Goal: Information Seeking & Learning: Find specific fact

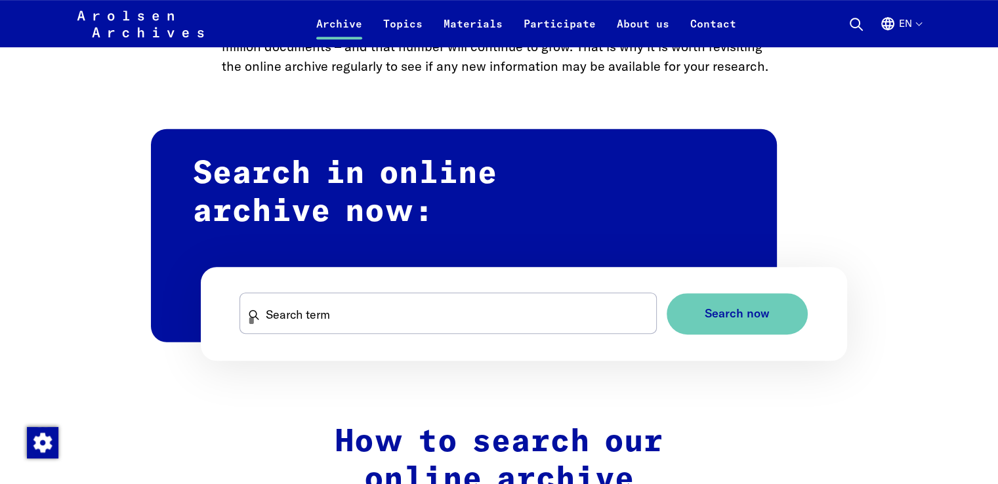
scroll to position [711, 0]
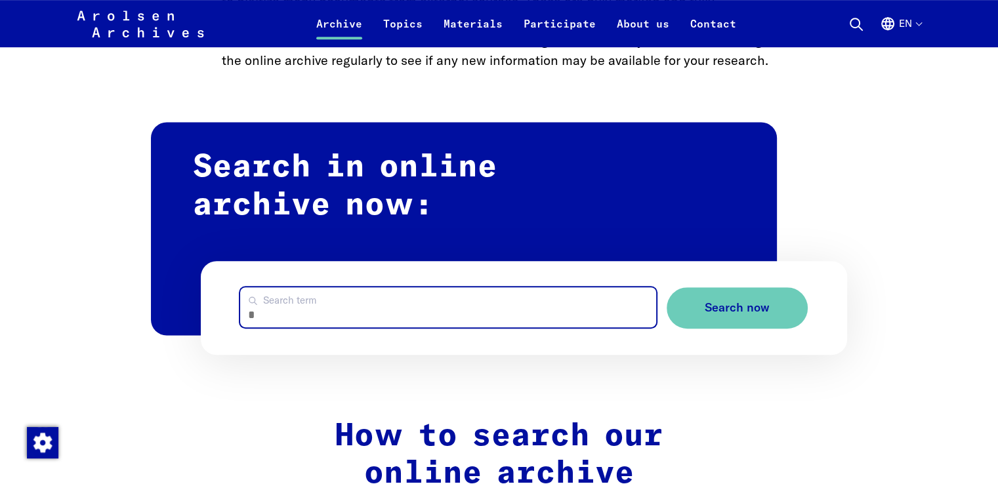
click at [486, 300] on input "Search term" at bounding box center [447, 308] width 415 height 40
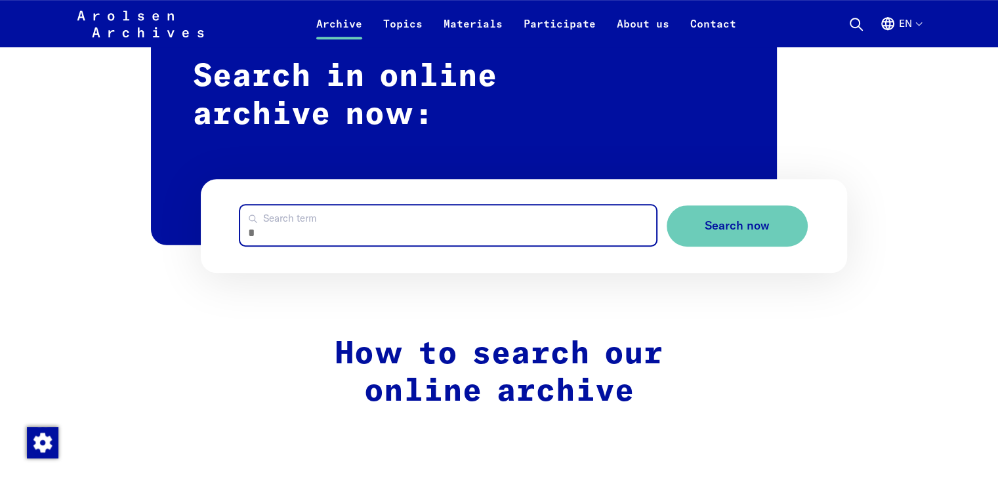
scroll to position [794, 0]
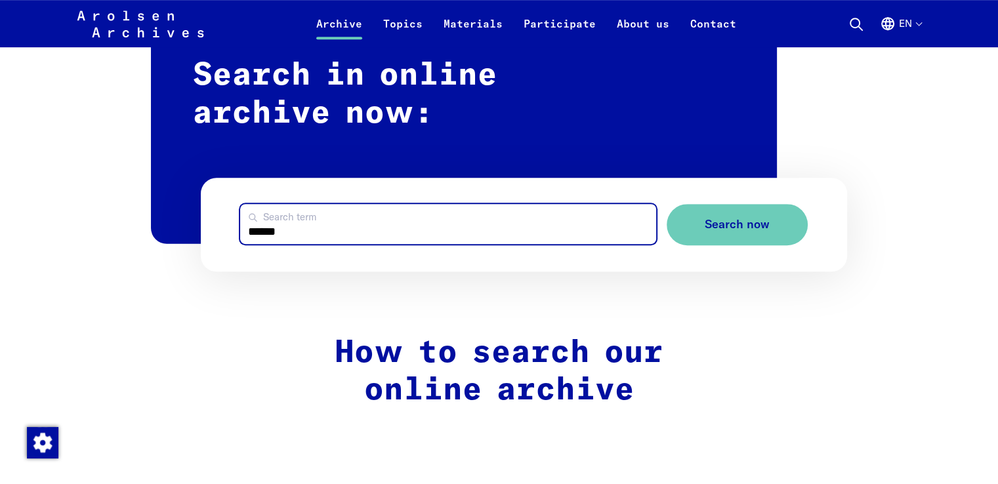
type input "******"
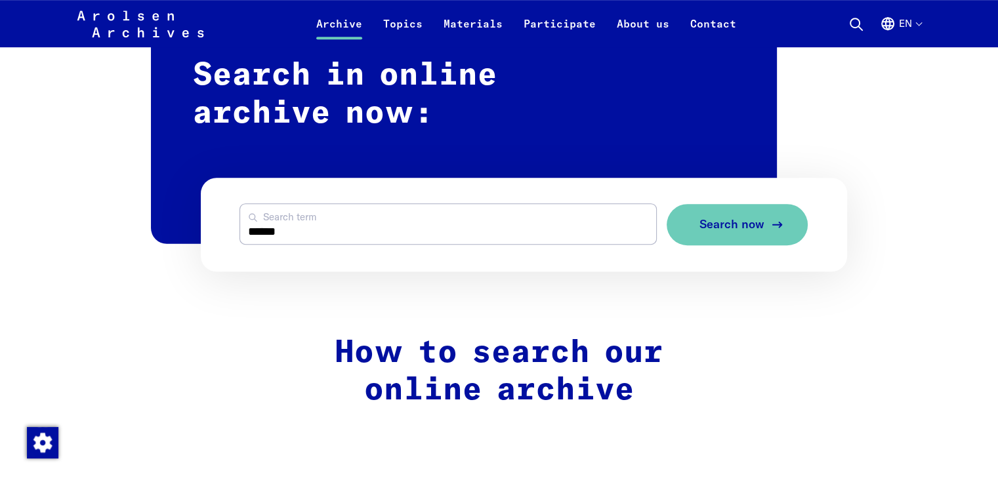
click at [765, 216] on button "Search now" at bounding box center [737, 224] width 141 height 41
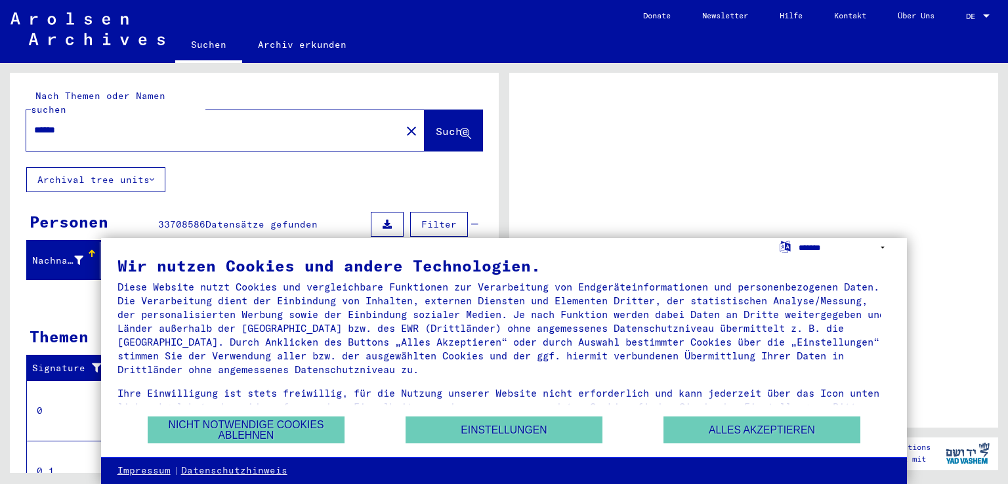
click at [845, 253] on select "**********" at bounding box center [845, 247] width 92 height 19
select select "*****"
click at [799, 238] on select "**********" at bounding box center [845, 247] width 92 height 19
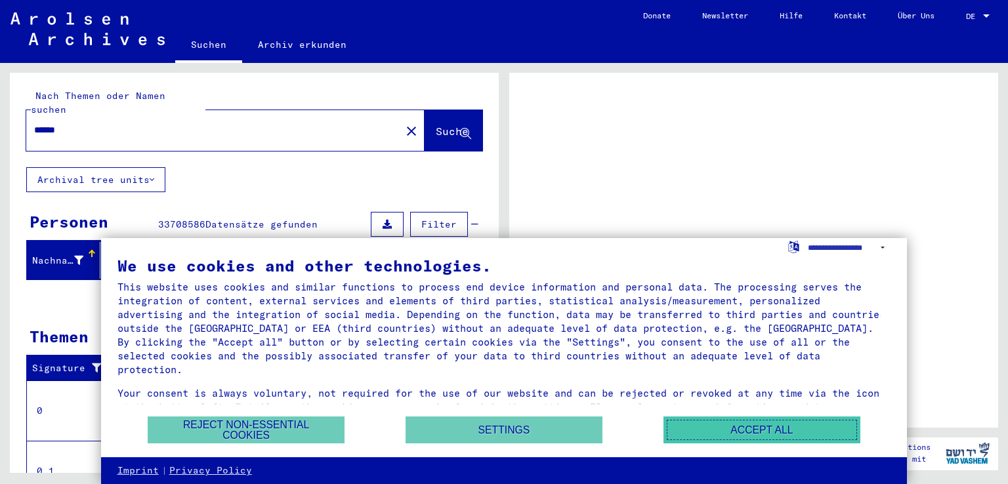
click at [792, 425] on button "Accept all" at bounding box center [762, 430] width 197 height 27
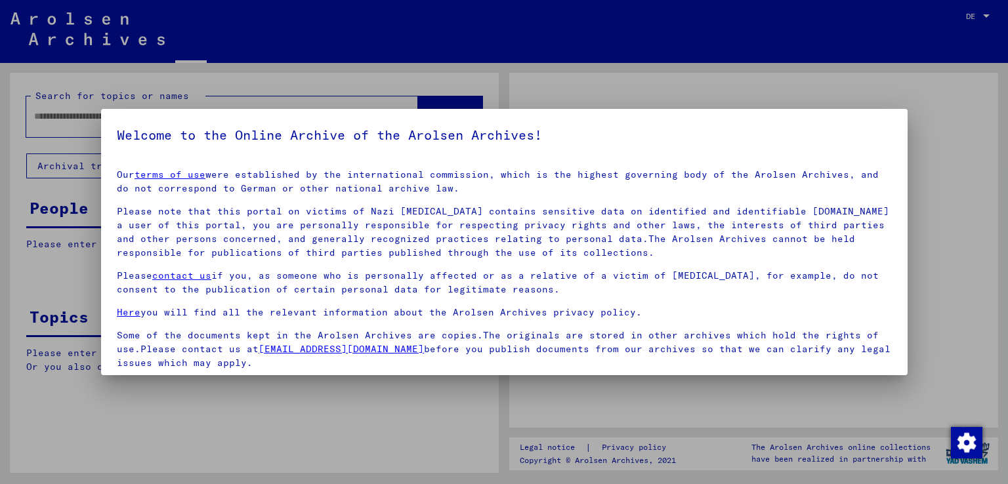
type input "******"
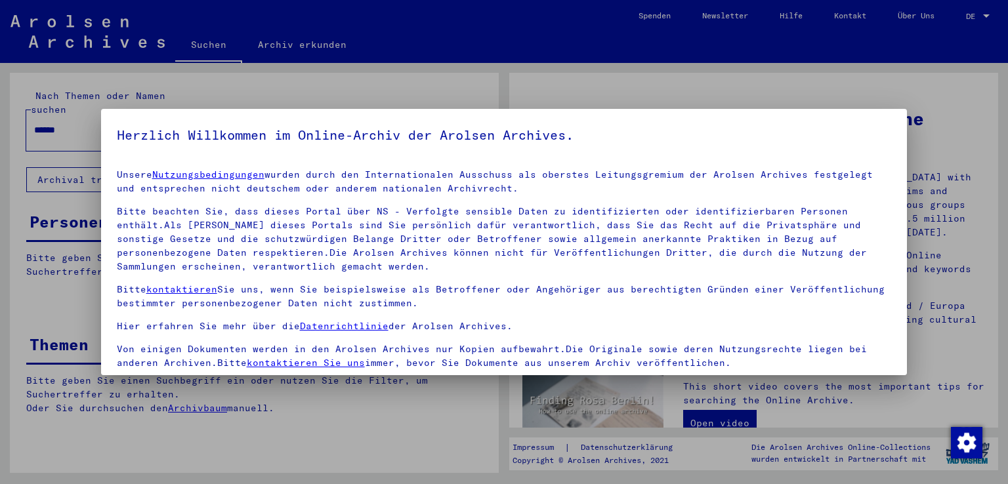
scroll to position [114, 0]
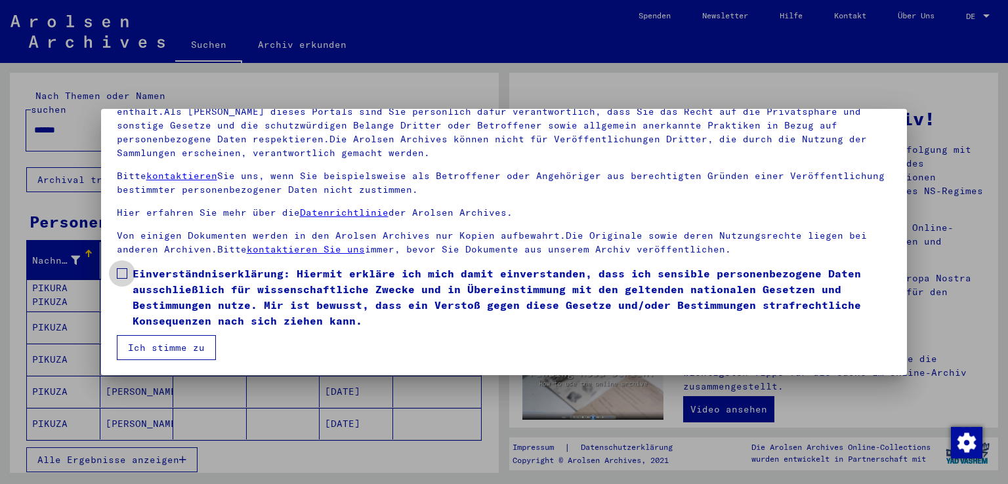
click at [123, 276] on span at bounding box center [122, 273] width 11 height 11
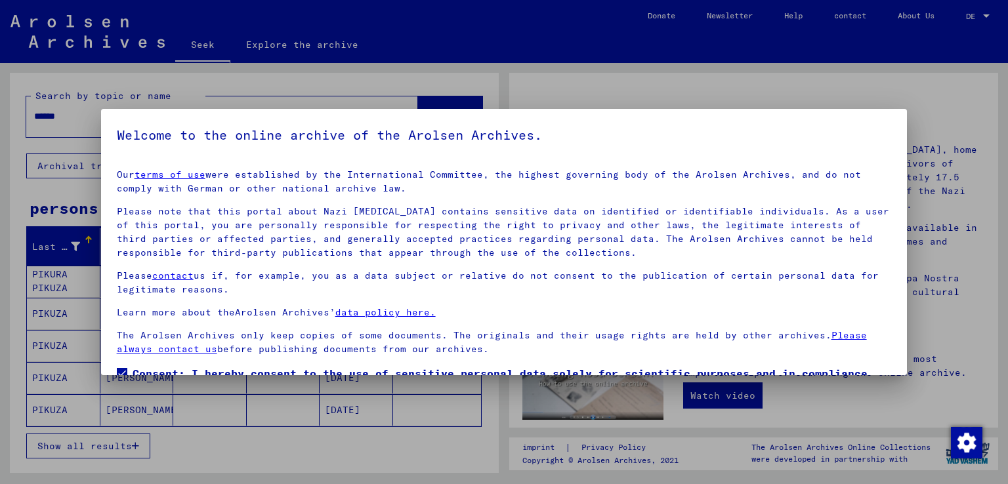
scroll to position [84, 0]
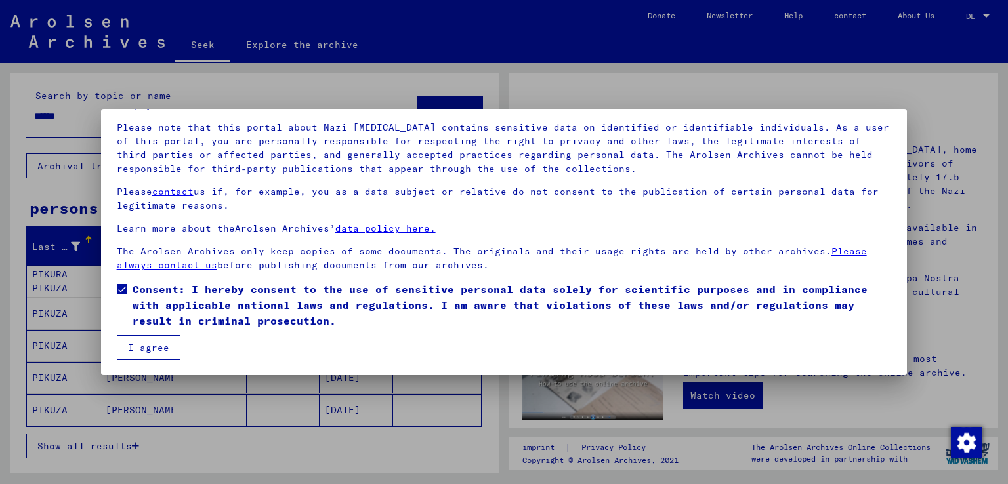
click at [158, 351] on font "I agree" at bounding box center [148, 348] width 41 height 12
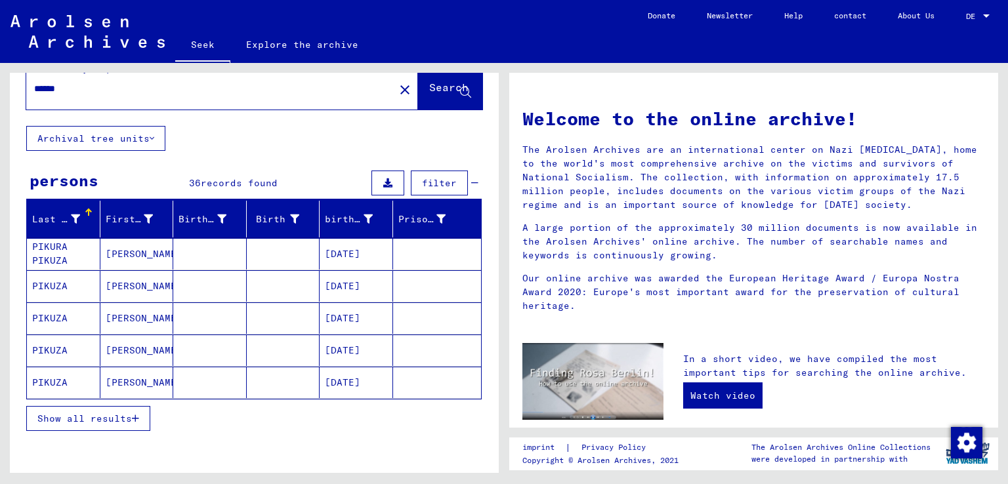
scroll to position [28, 0]
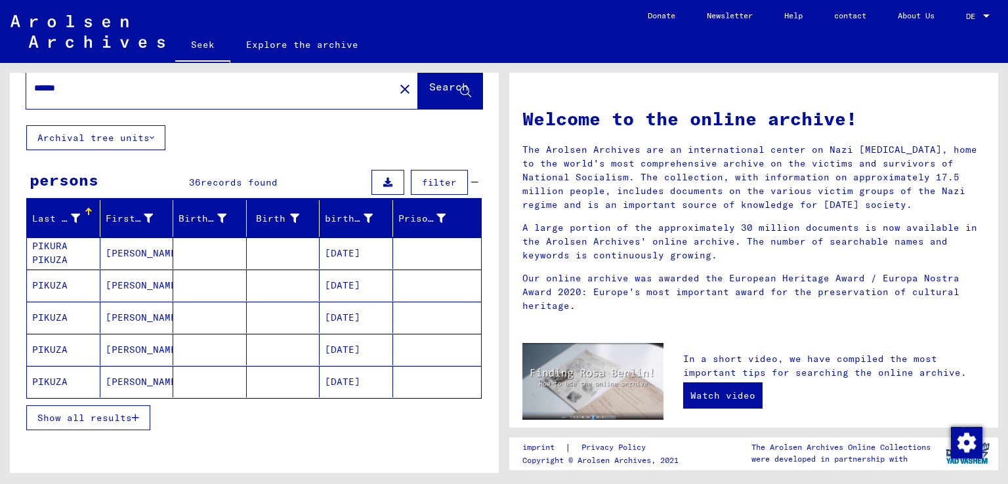
click at [75, 425] on button "Show all results" at bounding box center [88, 418] width 124 height 25
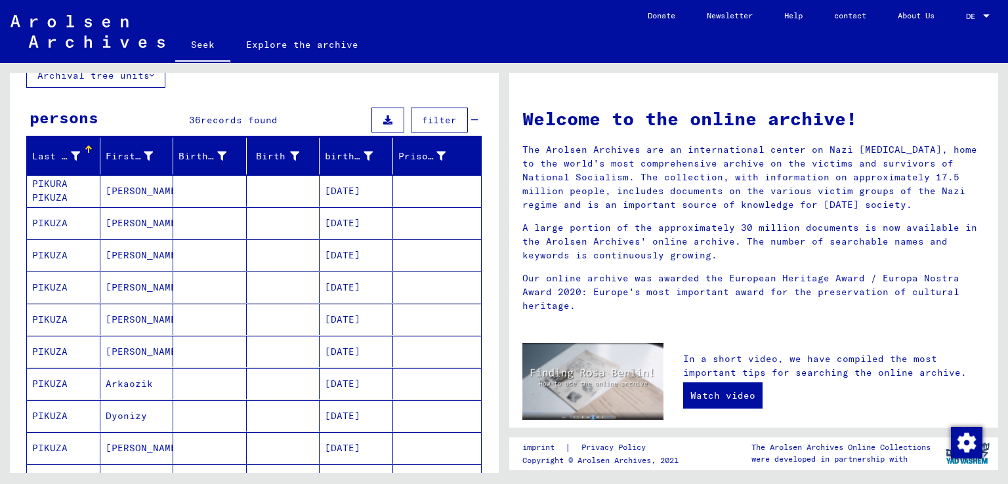
scroll to position [91, 0]
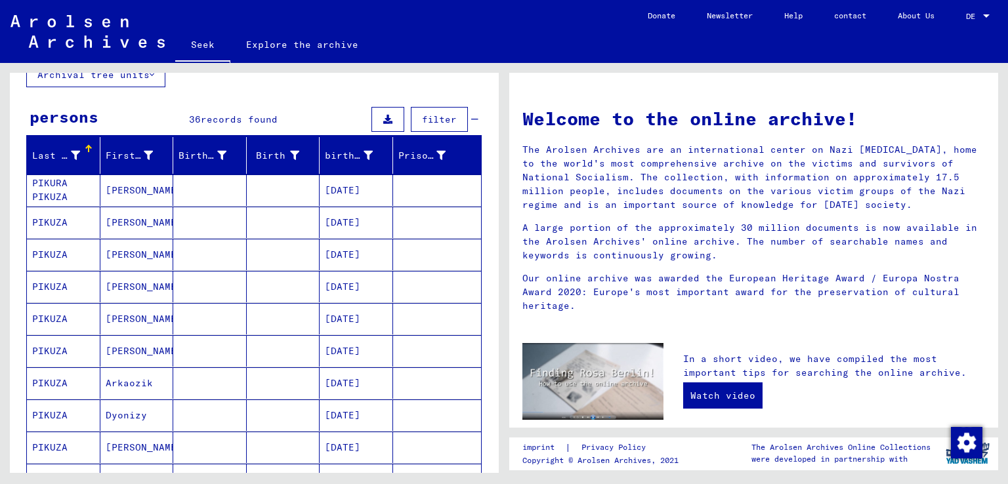
click at [77, 352] on mat-cell "PIKUZA" at bounding box center [64, 351] width 74 height 32
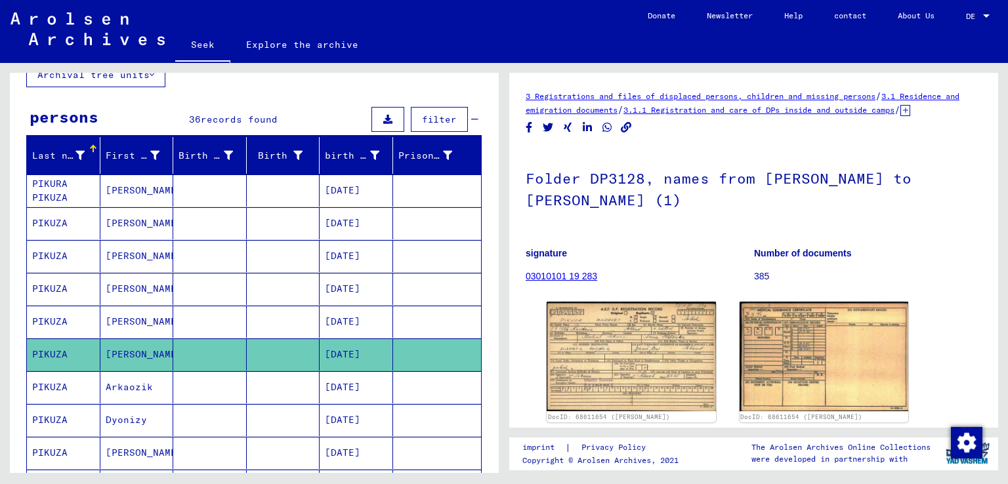
click at [620, 375] on img at bounding box center [631, 357] width 169 height 110
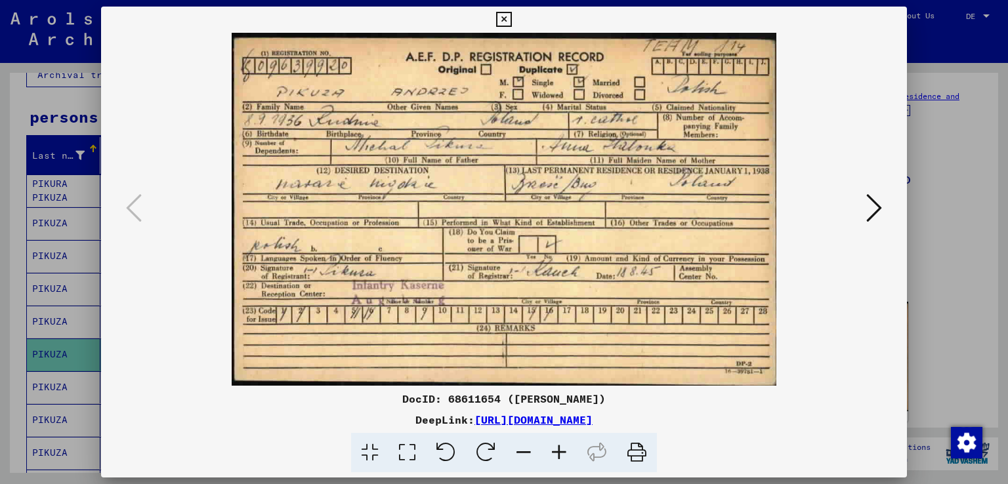
click at [16, 110] on div at bounding box center [504, 242] width 1008 height 484
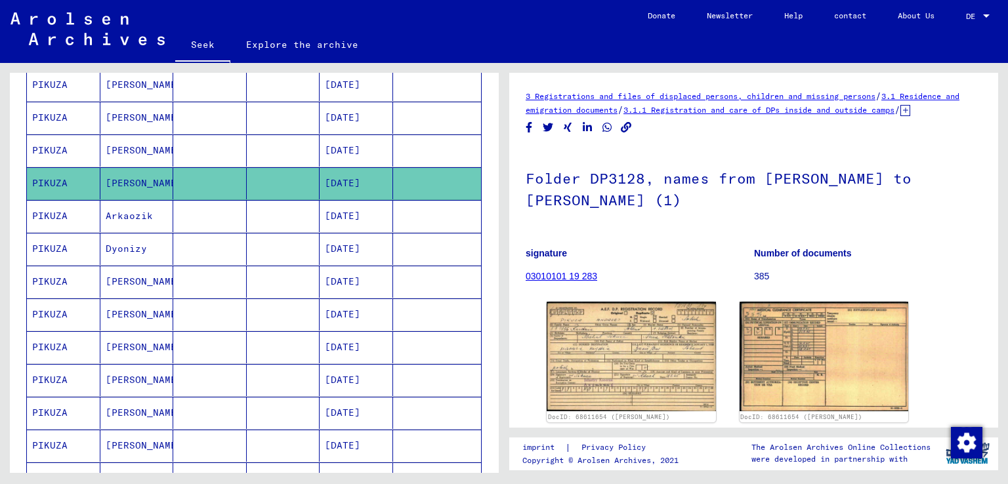
scroll to position [263, 0]
click at [181, 399] on mat-cell at bounding box center [210, 413] width 74 height 32
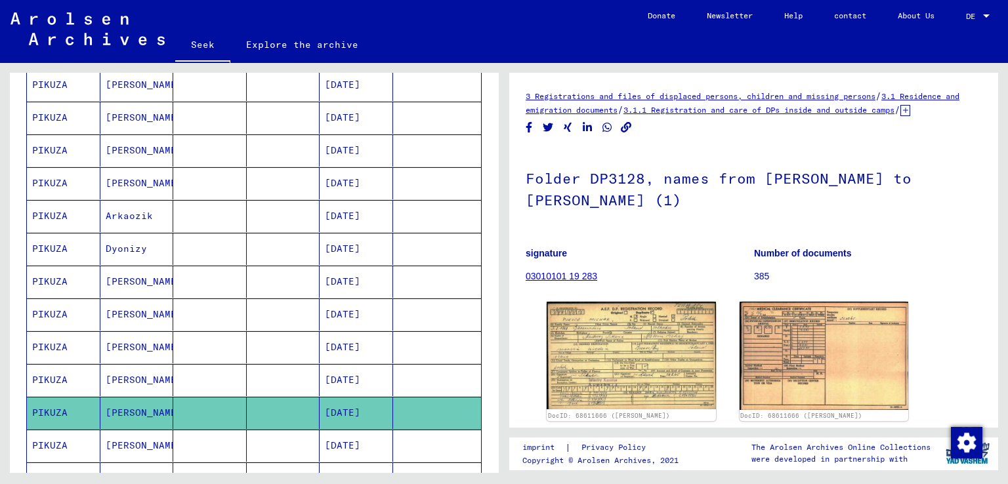
click at [123, 374] on font "[PERSON_NAME]" at bounding box center [144, 380] width 77 height 12
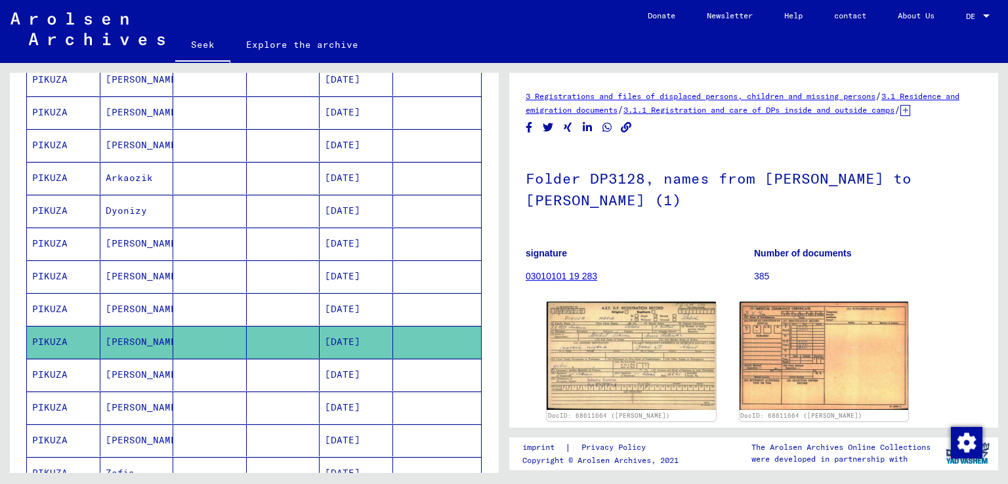
scroll to position [301, 0]
click at [632, 372] on img at bounding box center [631, 356] width 169 height 108
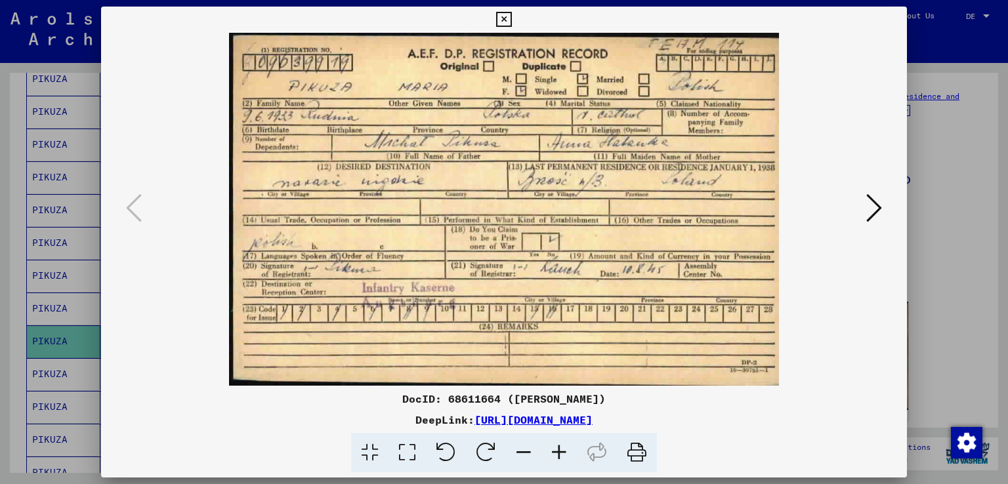
click at [16, 321] on div at bounding box center [504, 242] width 1008 height 484
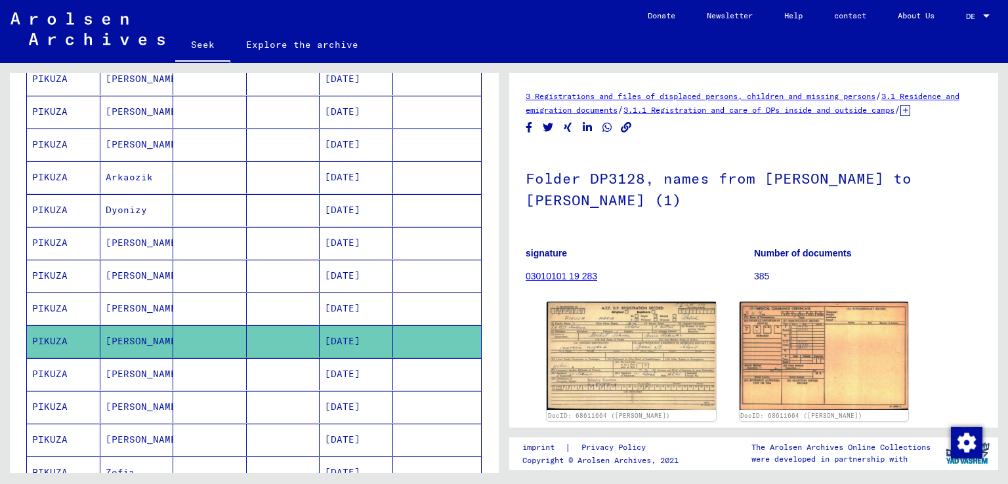
click at [123, 368] on font "[PERSON_NAME]" at bounding box center [144, 374] width 77 height 12
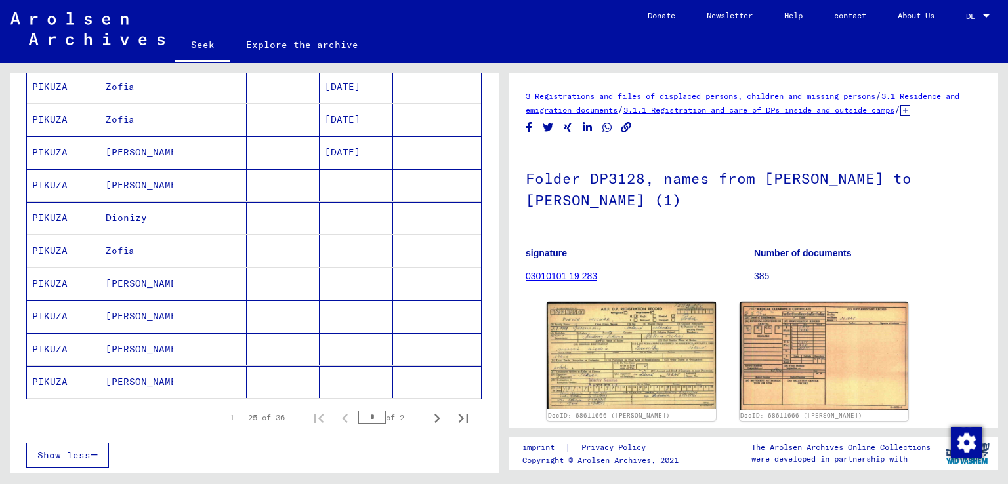
scroll to position [688, 0]
click at [130, 347] on font "[PERSON_NAME]" at bounding box center [144, 349] width 77 height 14
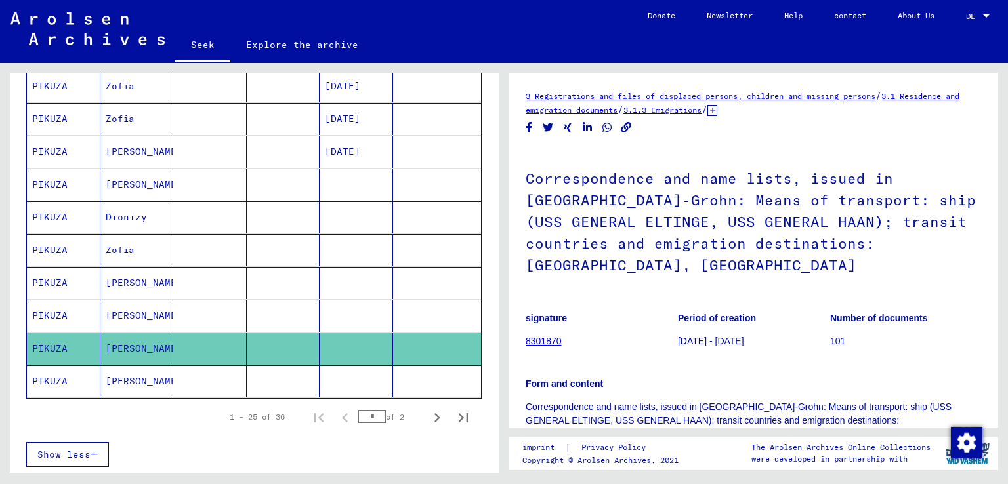
click at [131, 366] on mat-cell "[PERSON_NAME]" at bounding box center [137, 382] width 74 height 32
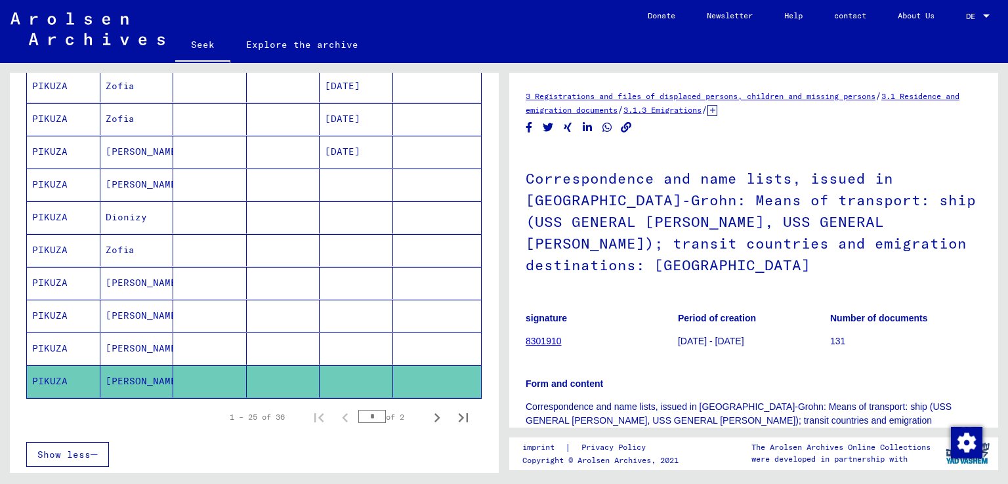
click at [147, 343] on font "[PERSON_NAME]" at bounding box center [144, 349] width 77 height 12
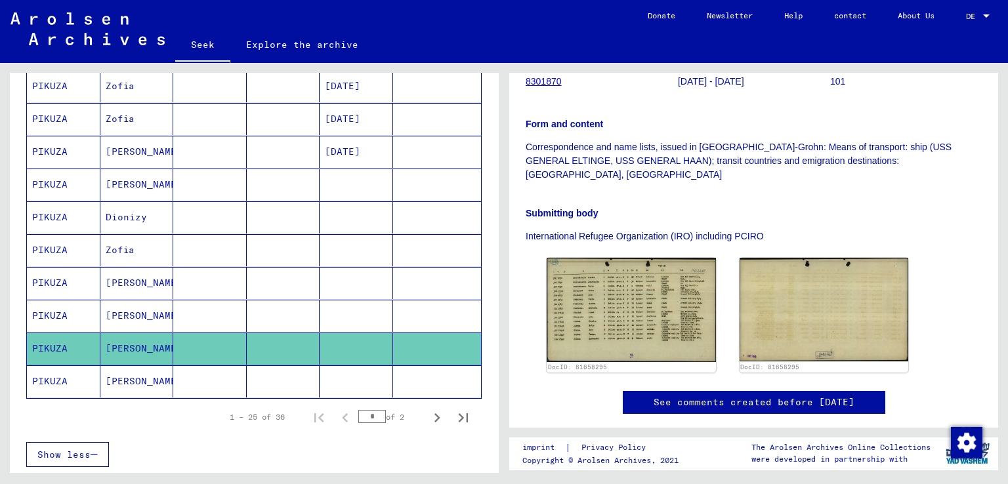
scroll to position [291, 0]
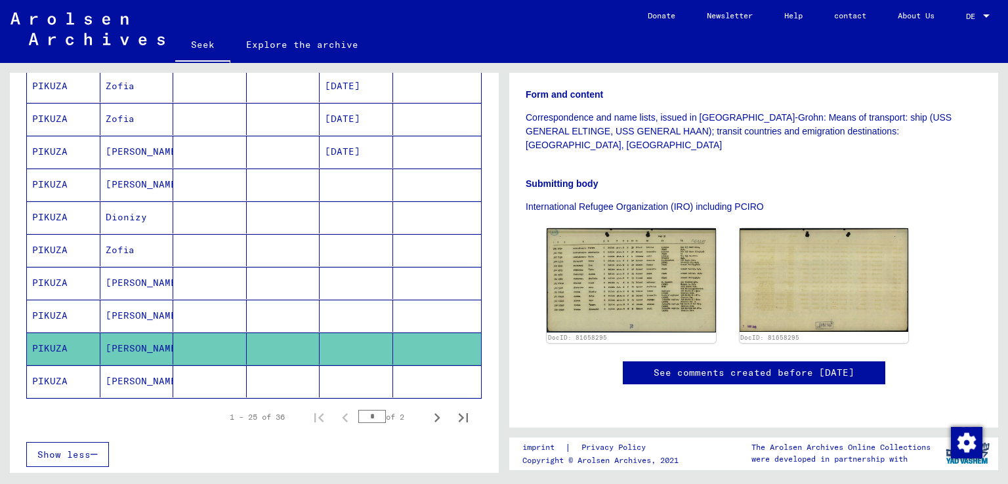
click at [673, 237] on img at bounding box center [631, 280] width 169 height 104
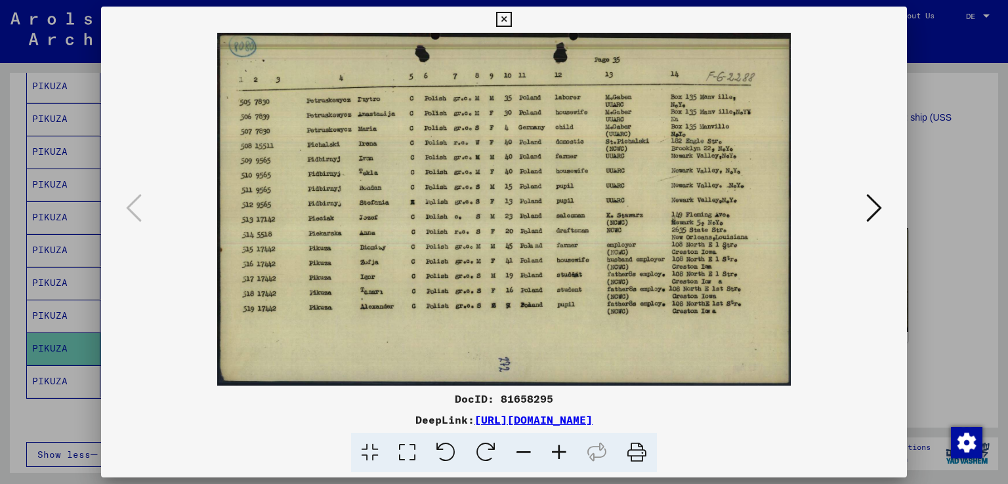
click at [864, 204] on button at bounding box center [875, 208] width 24 height 37
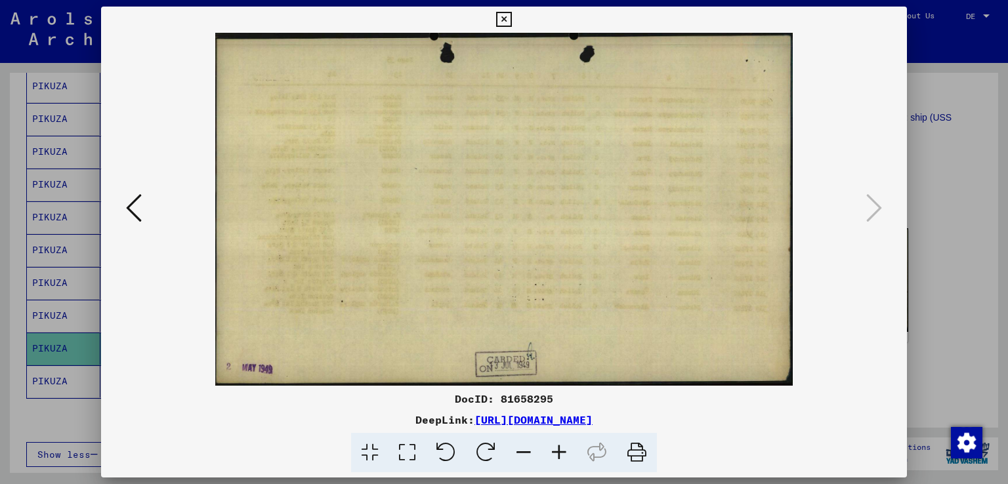
drag, startPoint x: 145, startPoint y: 243, endPoint x: 145, endPoint y: 221, distance: 21.7
click at [146, 221] on img at bounding box center [504, 209] width 717 height 353
click at [134, 213] on icon at bounding box center [134, 208] width 16 height 32
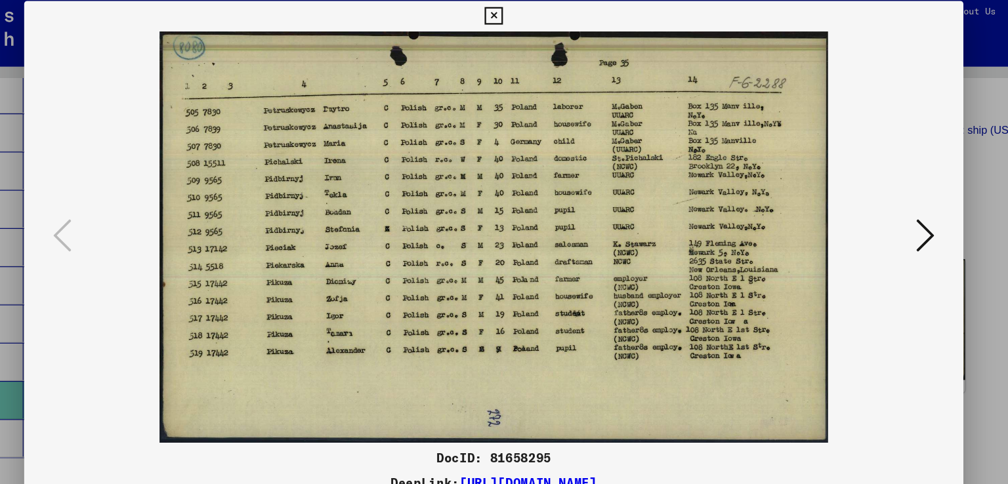
click at [80, 103] on div at bounding box center [504, 242] width 1008 height 484
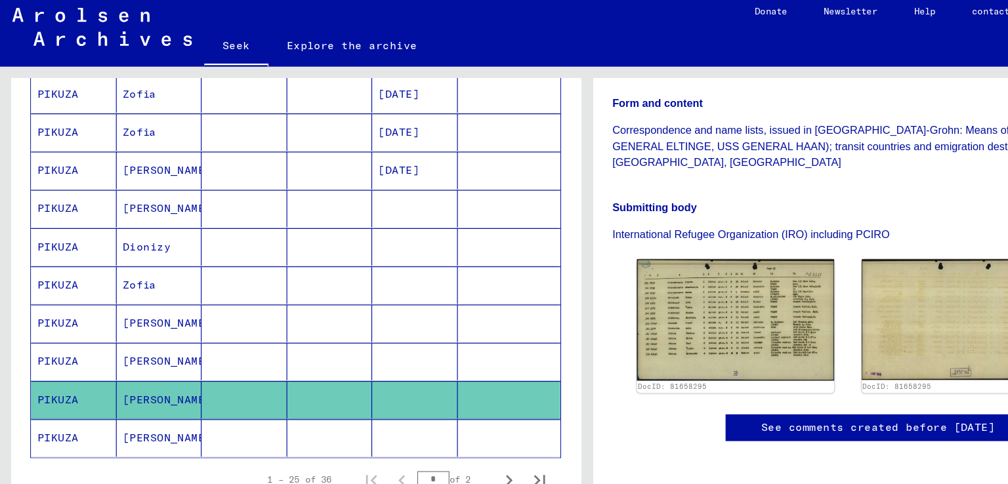
click at [146, 370] on mat-cell "[PERSON_NAME]" at bounding box center [137, 382] width 74 height 32
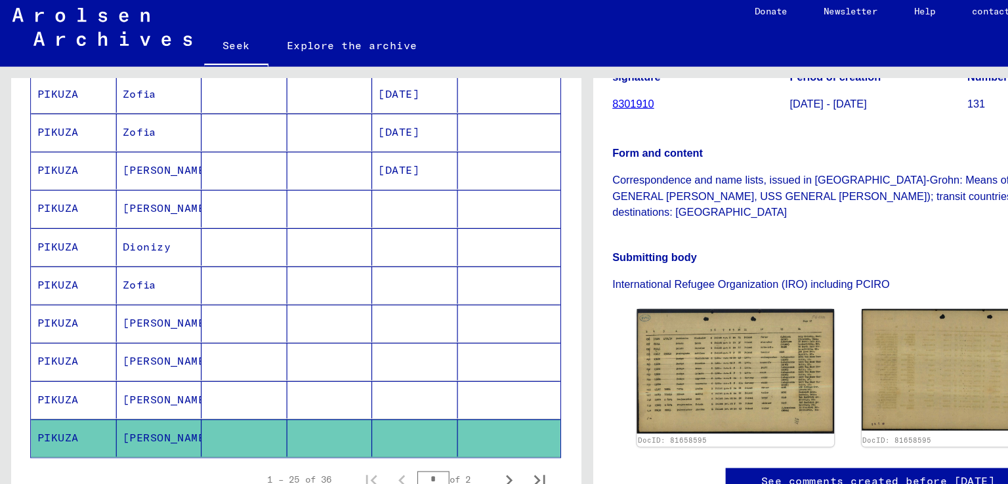
scroll to position [247, 0]
click at [621, 286] on img at bounding box center [631, 324] width 169 height 107
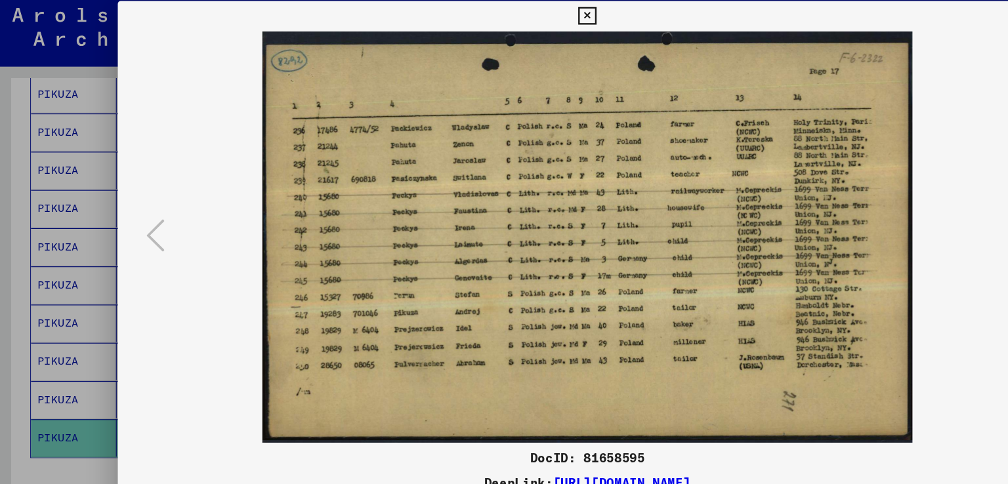
click at [0, 108] on div at bounding box center [504, 242] width 1008 height 484
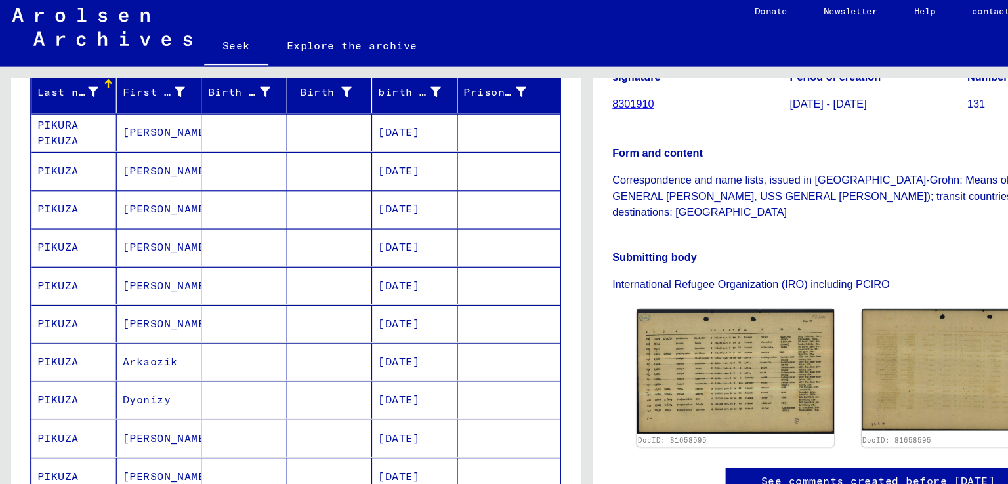
scroll to position [160, 0]
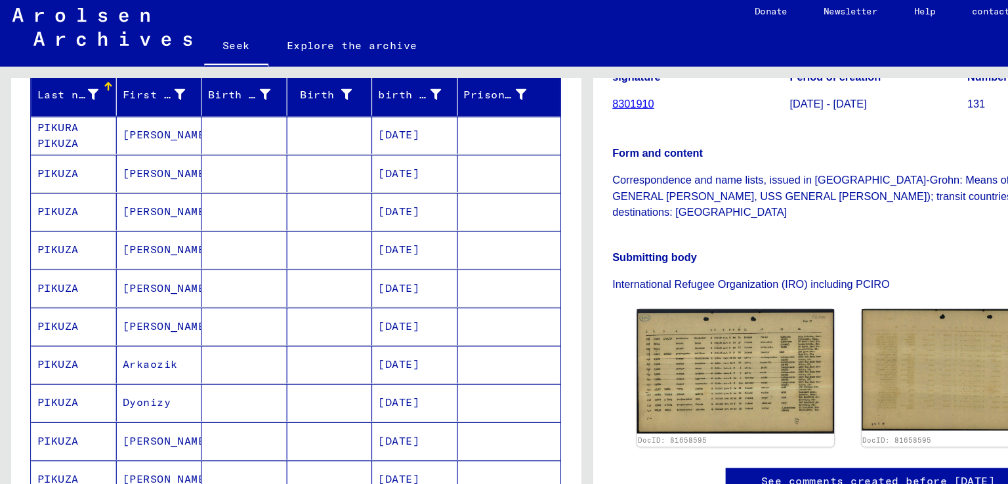
click at [161, 242] on mat-cell "[PERSON_NAME]" at bounding box center [137, 253] width 74 height 32
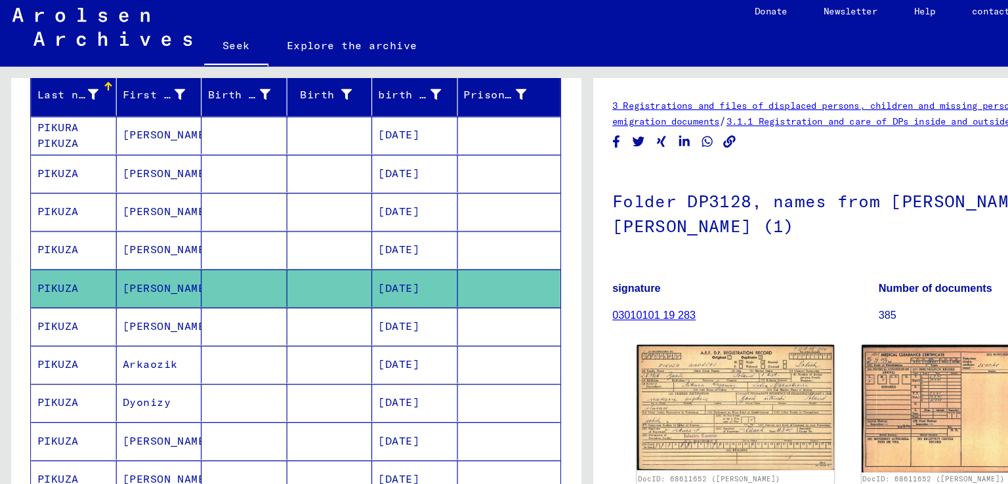
click at [173, 194] on mat-cell at bounding box center [210, 187] width 74 height 32
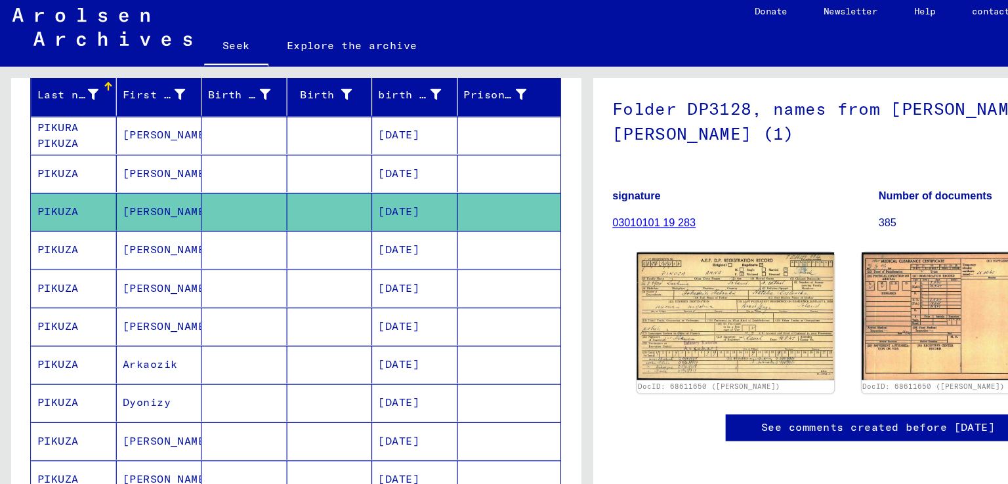
scroll to position [101, 0]
click at [629, 261] on img at bounding box center [631, 278] width 169 height 110
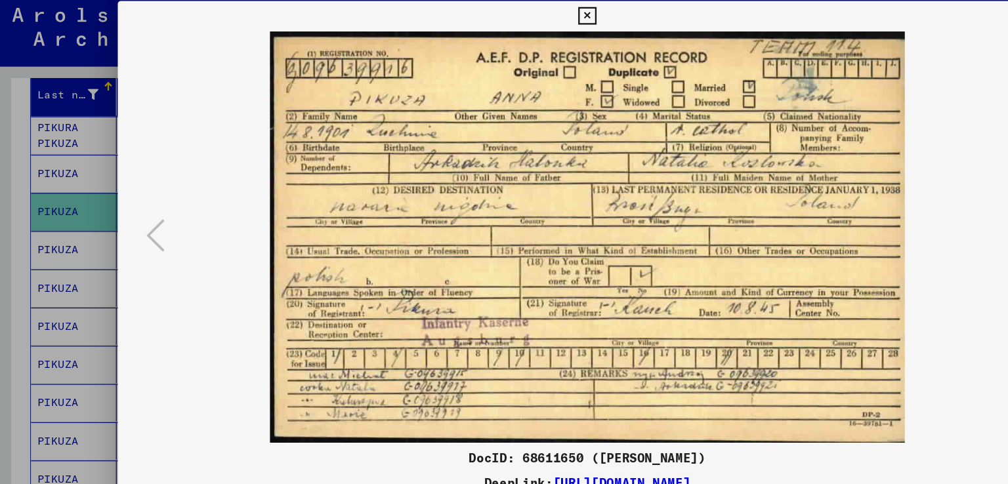
click at [35, 184] on div at bounding box center [504, 242] width 1008 height 484
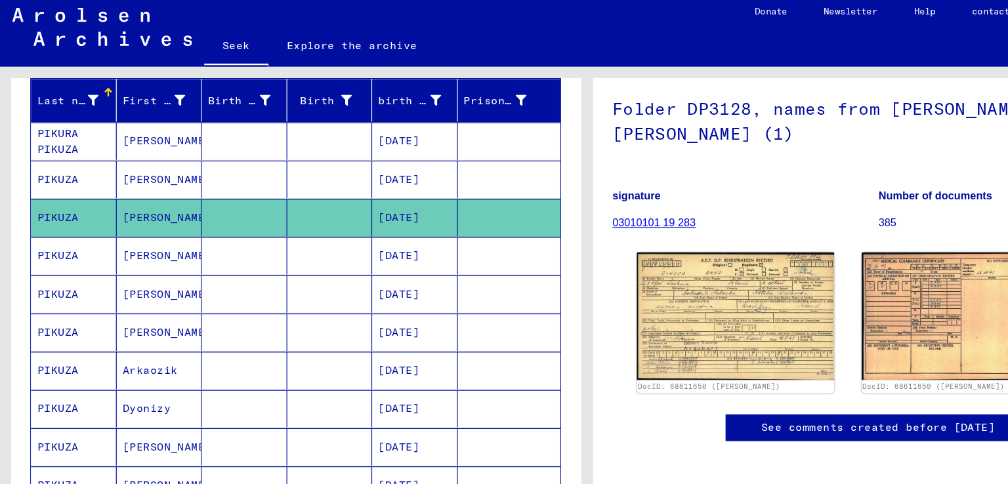
scroll to position [179, 0]
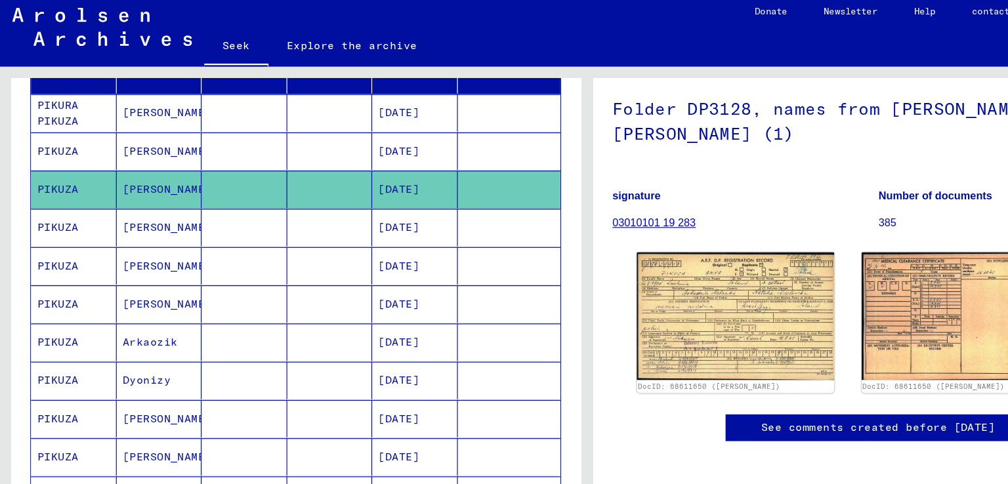
click at [72, 142] on mat-cell "PIKUZA" at bounding box center [64, 135] width 74 height 32
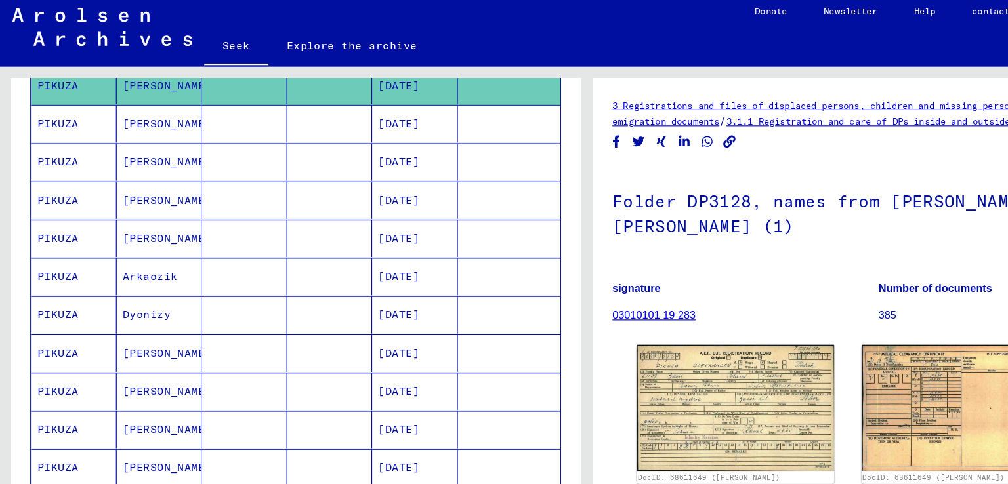
scroll to position [293, 0]
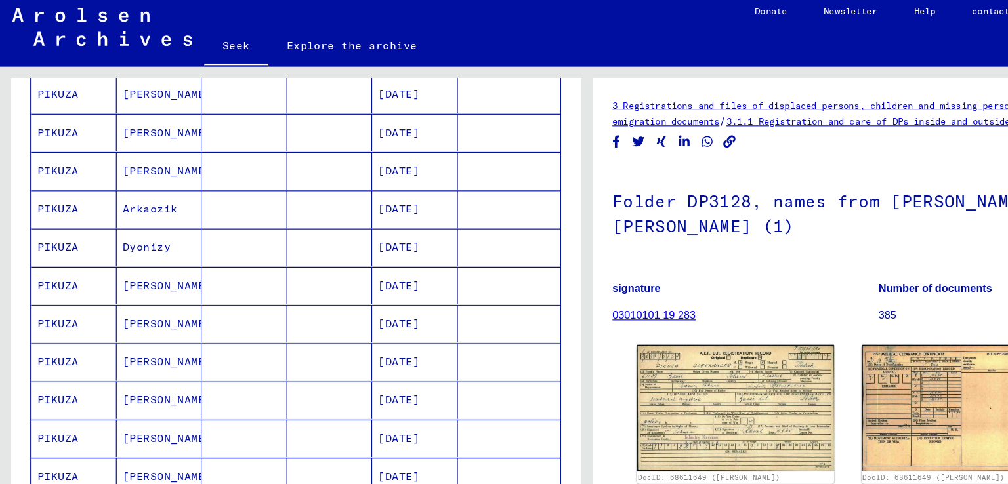
click at [135, 313] on font "[PERSON_NAME]" at bounding box center [144, 316] width 77 height 12
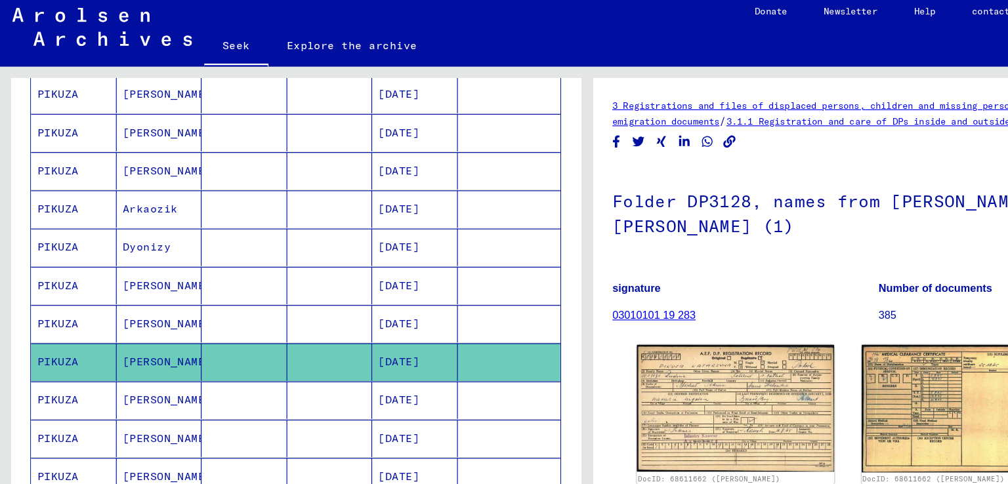
scroll to position [106, 0]
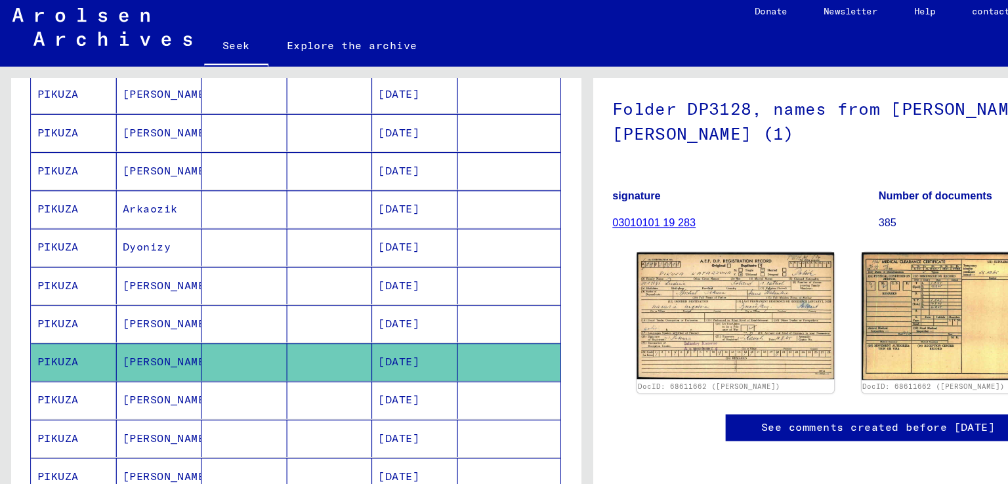
click at [645, 234] on img at bounding box center [631, 277] width 169 height 109
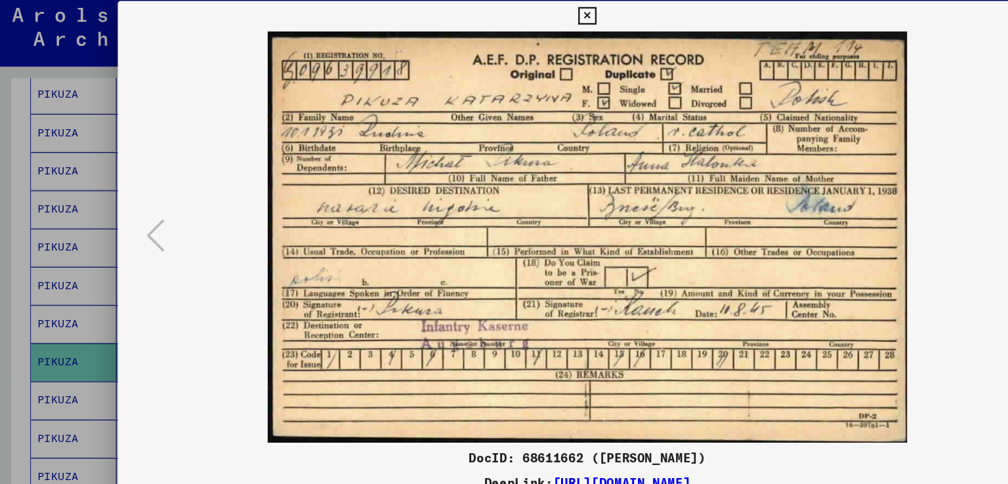
click at [14, 205] on div at bounding box center [504, 242] width 1008 height 484
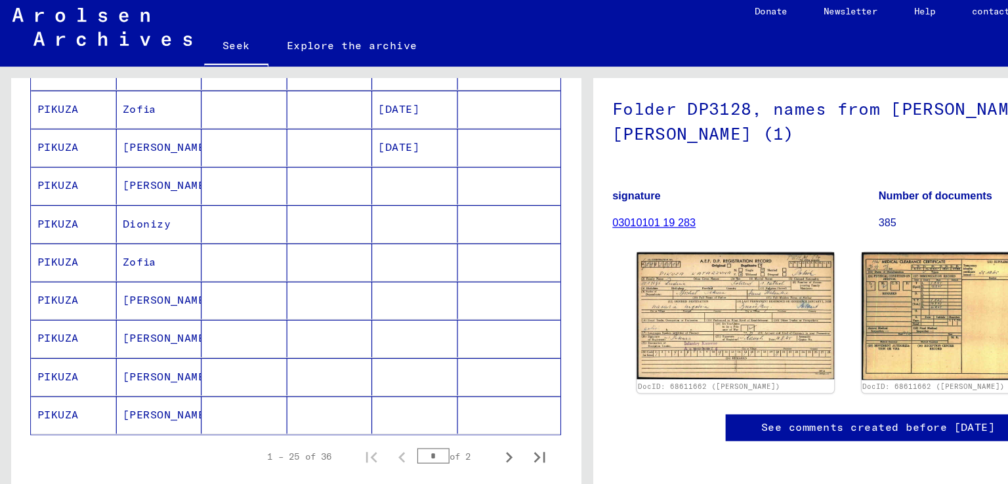
scroll to position [714, 0]
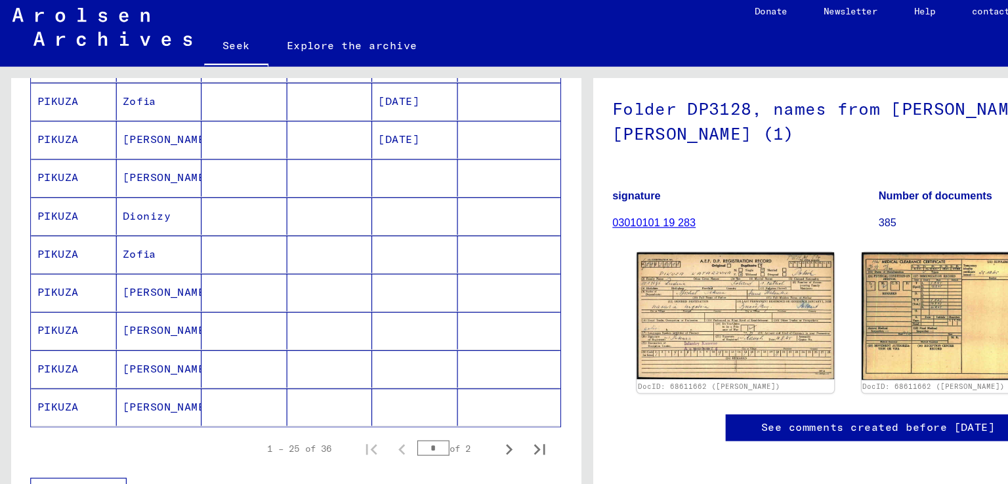
click at [148, 229] on mat-cell "Zofia" at bounding box center [137, 224] width 74 height 32
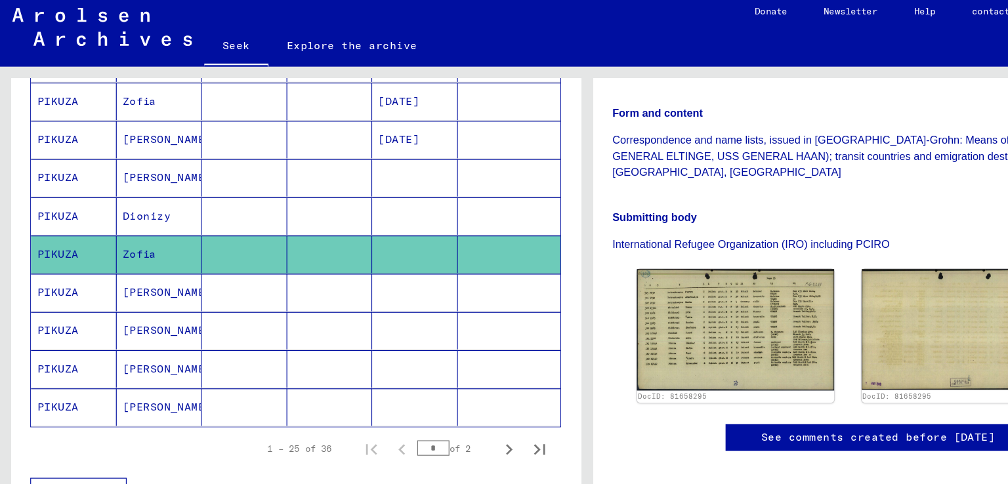
scroll to position [286, 0]
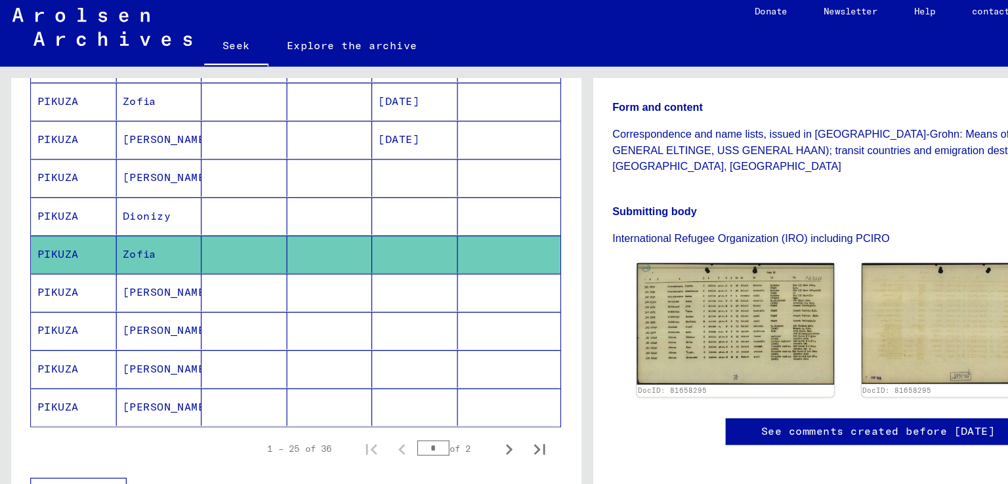
click at [138, 247] on mat-cell "[PERSON_NAME]" at bounding box center [137, 257] width 74 height 32
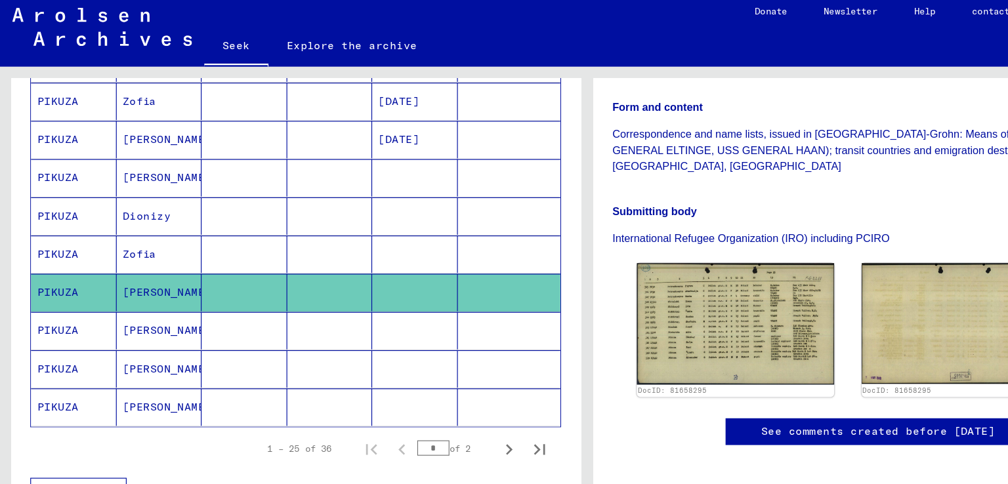
click at [138, 247] on mat-cell "[PERSON_NAME]" at bounding box center [137, 257] width 74 height 32
click at [137, 284] on font "[PERSON_NAME]" at bounding box center [144, 290] width 77 height 12
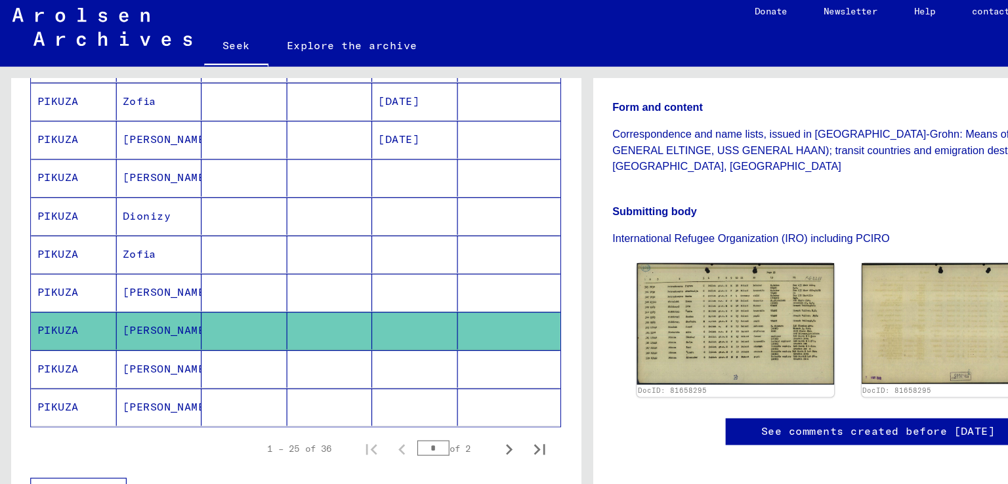
click at [140, 248] on mat-cell "[PERSON_NAME]" at bounding box center [137, 257] width 74 height 32
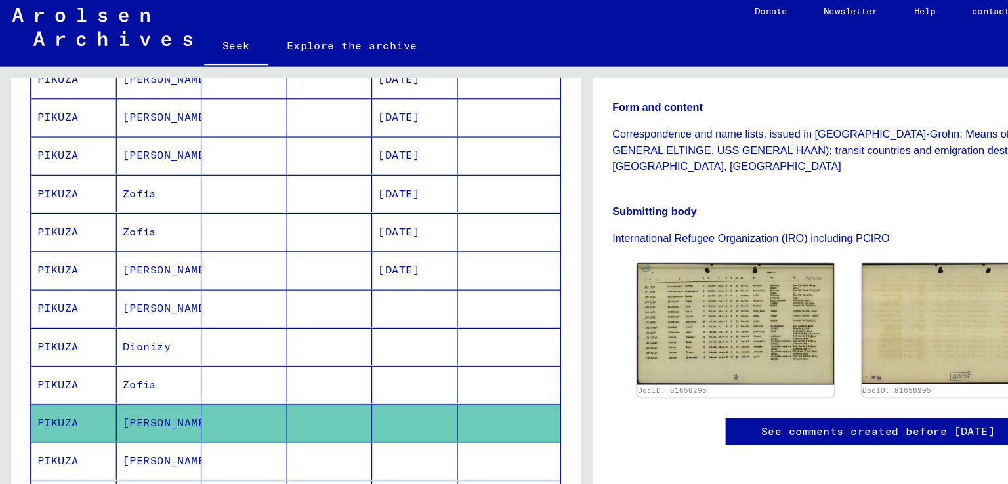
scroll to position [601, 0]
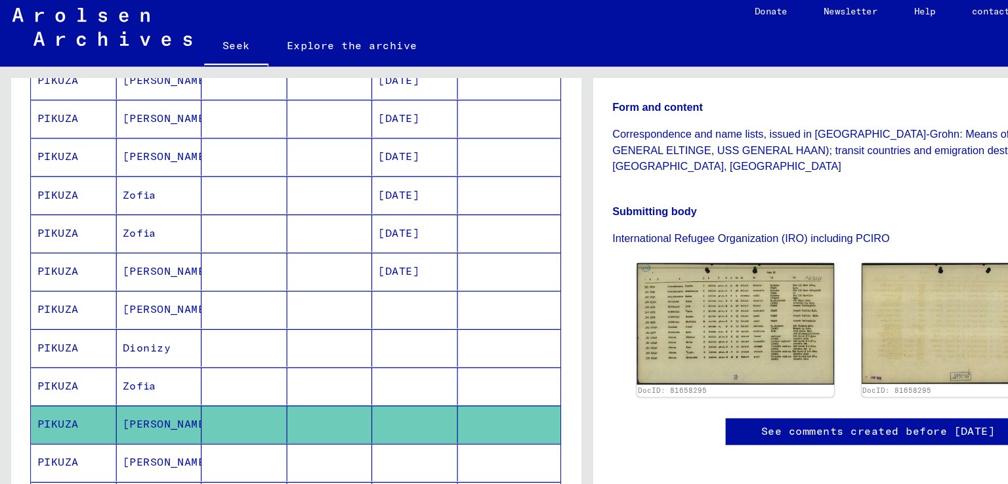
click at [140, 255] on mat-cell "[PERSON_NAME]" at bounding box center [137, 271] width 74 height 32
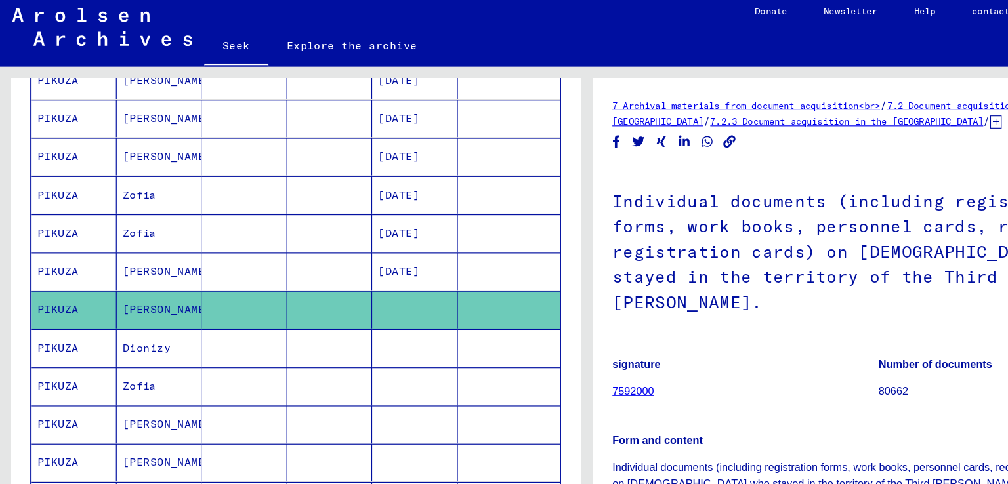
click at [144, 223] on mat-cell "[PERSON_NAME]" at bounding box center [137, 239] width 74 height 32
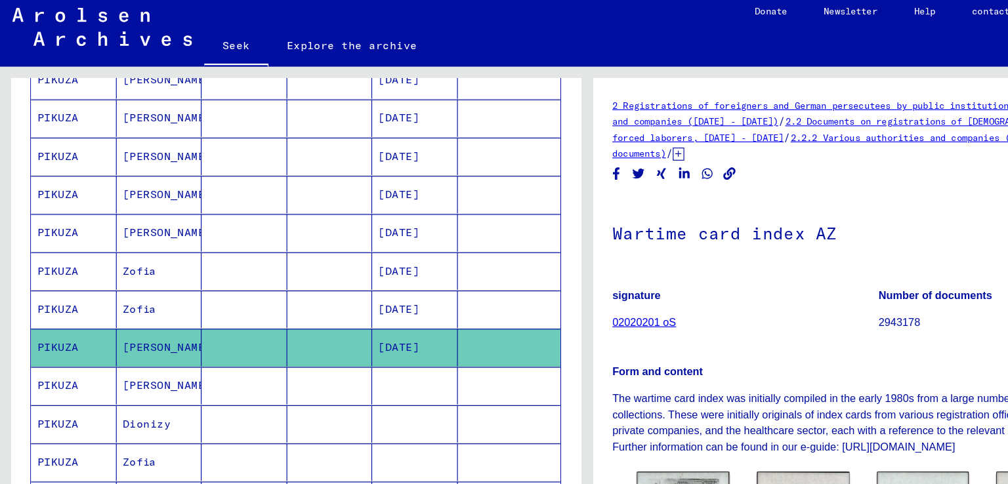
scroll to position [536, 0]
click at [144, 223] on mat-cell "Zofia" at bounding box center [137, 239] width 74 height 32
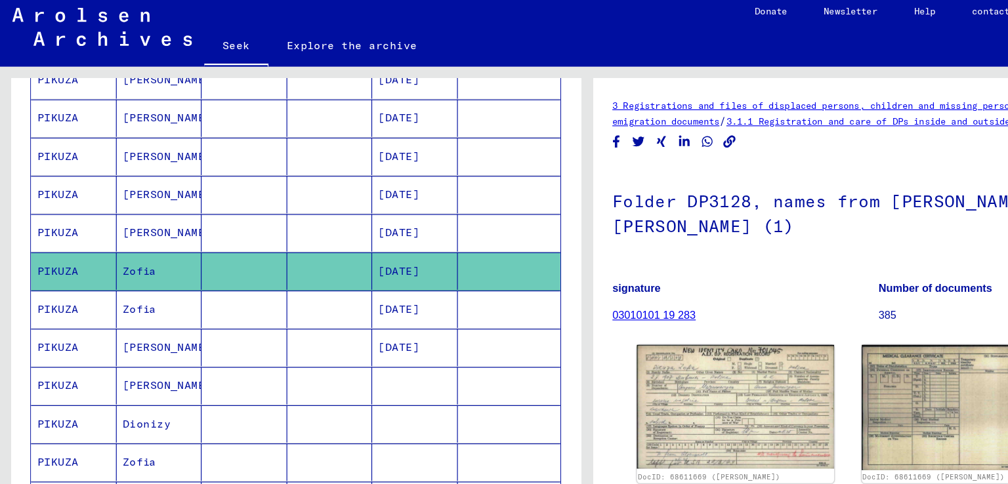
click at [148, 208] on mat-cell "[PERSON_NAME]" at bounding box center [137, 206] width 74 height 32
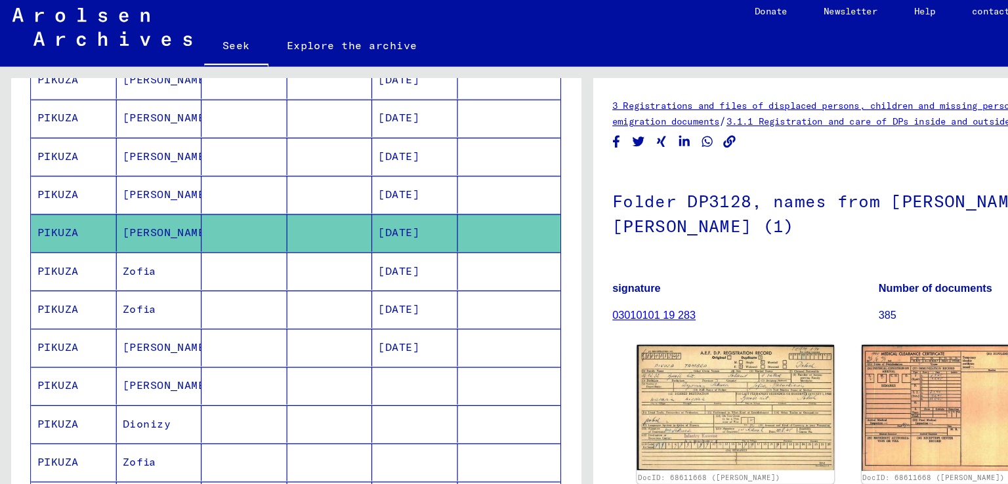
click at [149, 179] on mat-cell "[PERSON_NAME]" at bounding box center [137, 173] width 74 height 32
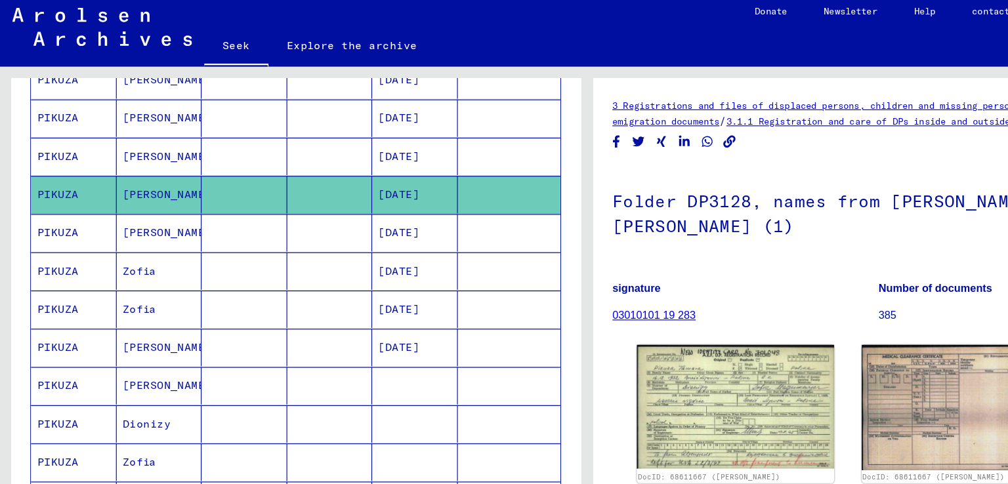
click at [586, 337] on img at bounding box center [631, 355] width 169 height 106
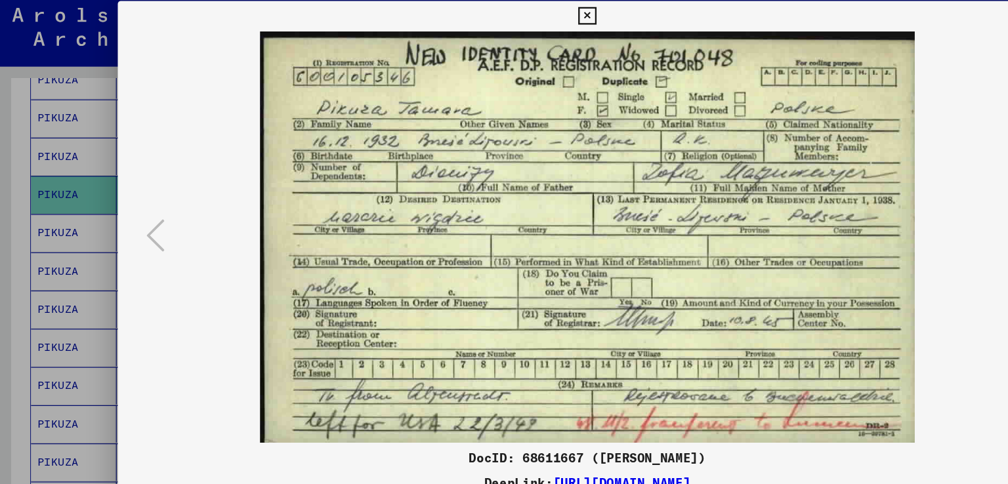
click at [14, 165] on div at bounding box center [504, 242] width 1008 height 484
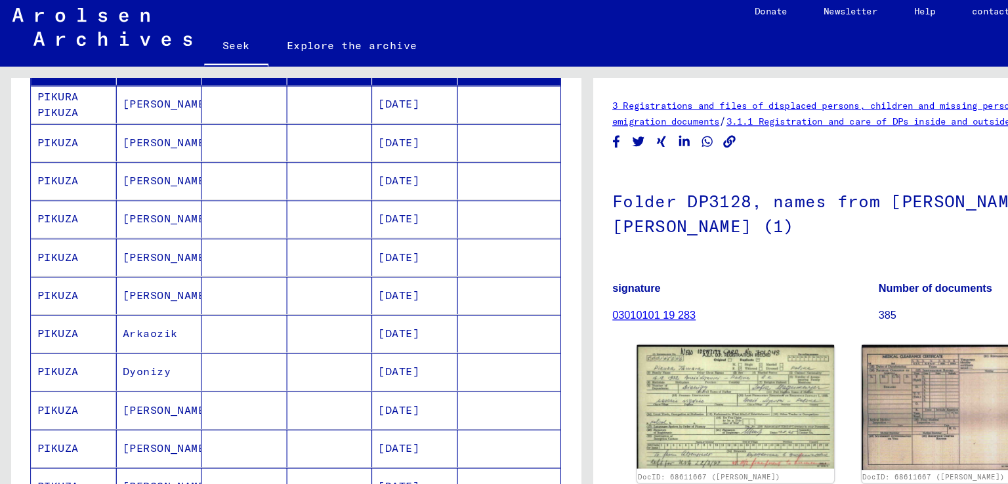
scroll to position [150, 0]
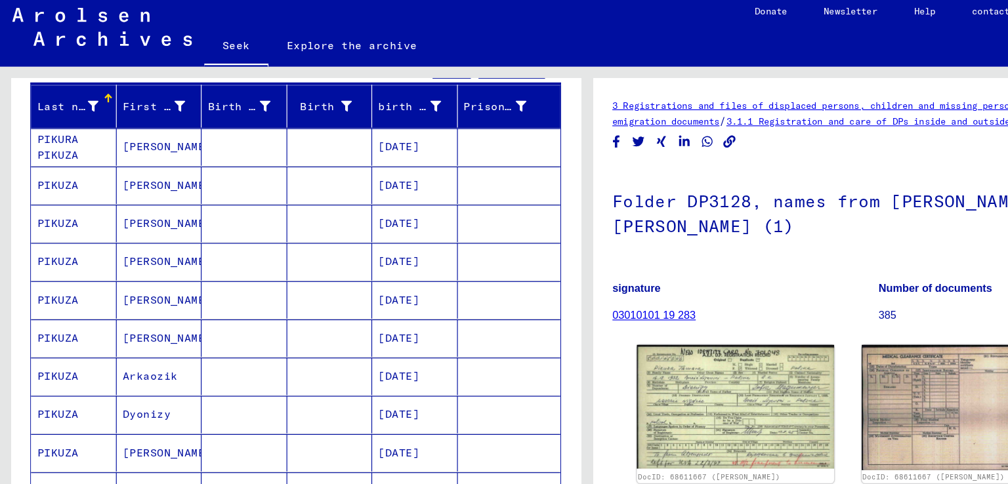
click at [164, 313] on mat-cell "Arkaozik" at bounding box center [137, 329] width 74 height 32
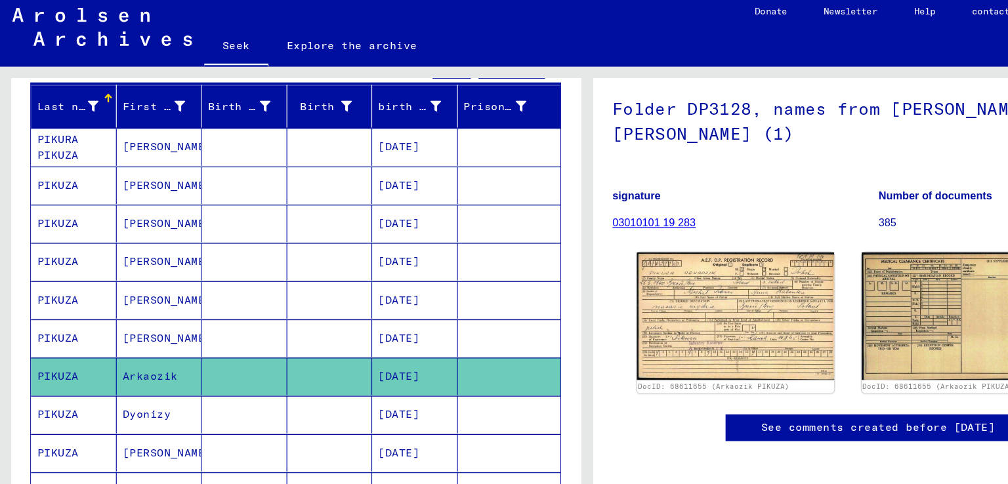
scroll to position [186, 0]
click at [616, 223] on img at bounding box center [631, 278] width 169 height 110
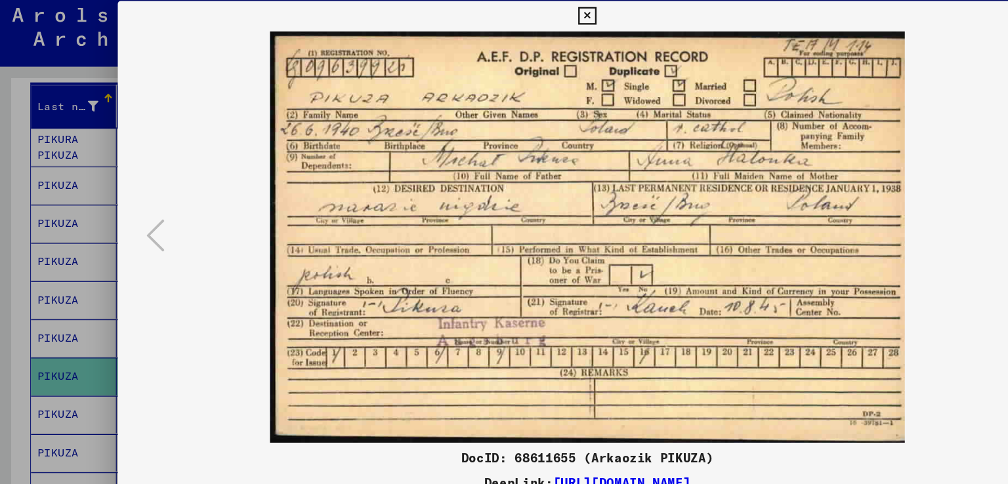
click at [494, 11] on button at bounding box center [503, 20] width 23 height 26
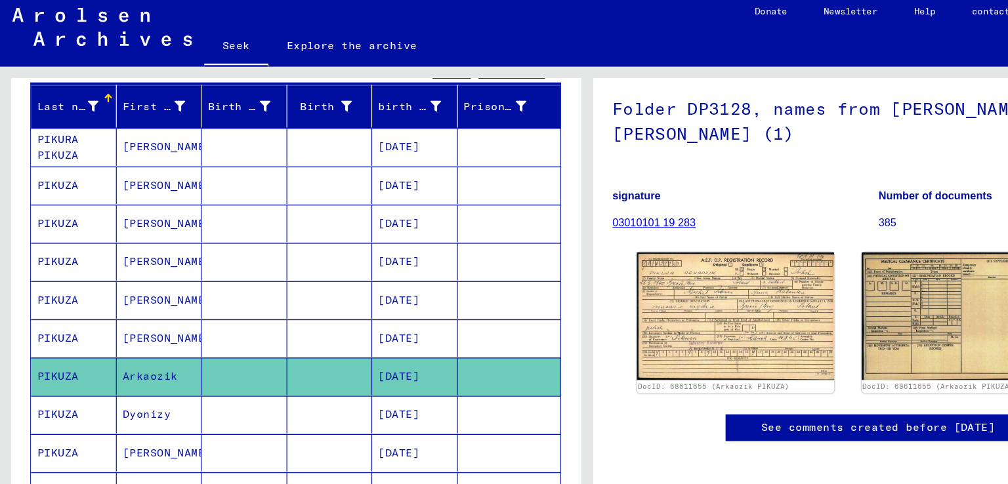
click at [650, 223] on img at bounding box center [631, 278] width 169 height 110
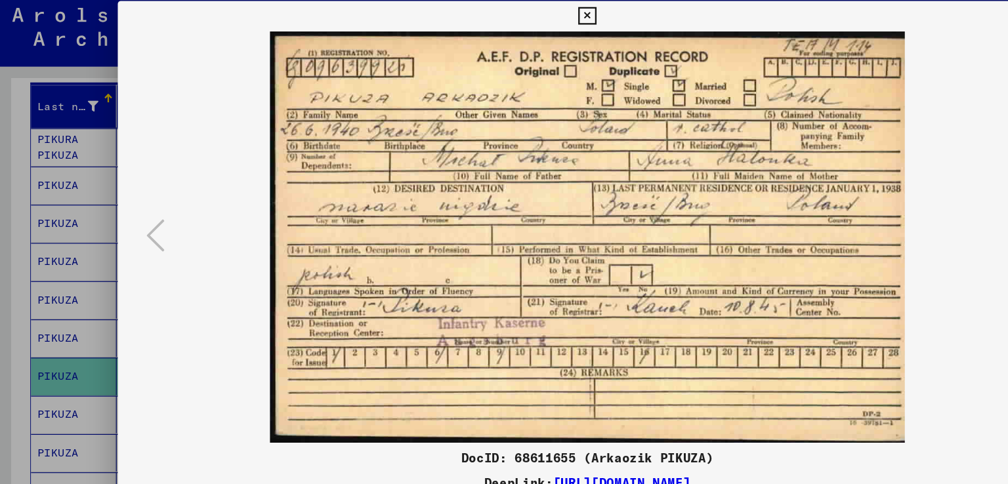
click at [26, 104] on div at bounding box center [504, 242] width 1008 height 484
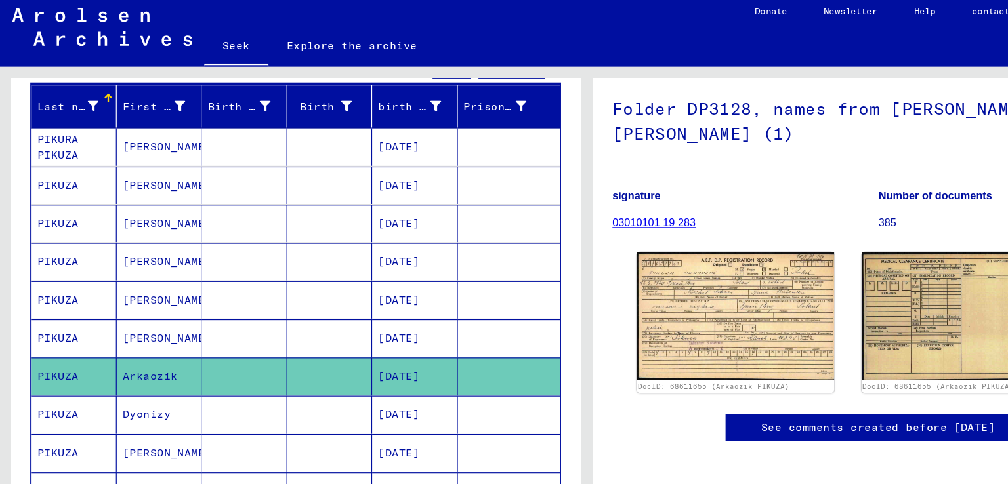
scroll to position [0, 0]
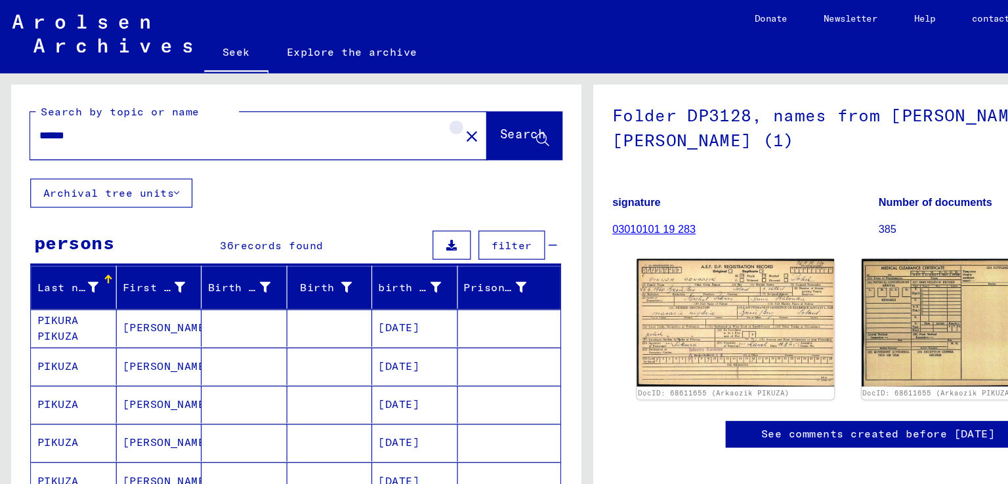
click at [397, 116] on mat-icon "close" at bounding box center [405, 118] width 16 height 16
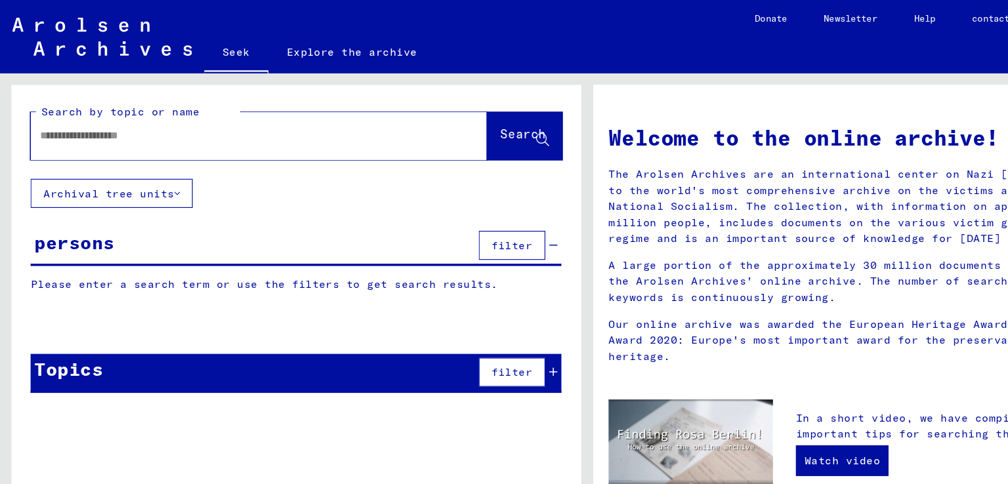
click at [248, 122] on input "text" at bounding box center [206, 117] width 345 height 14
type input "*"
type input "*********"
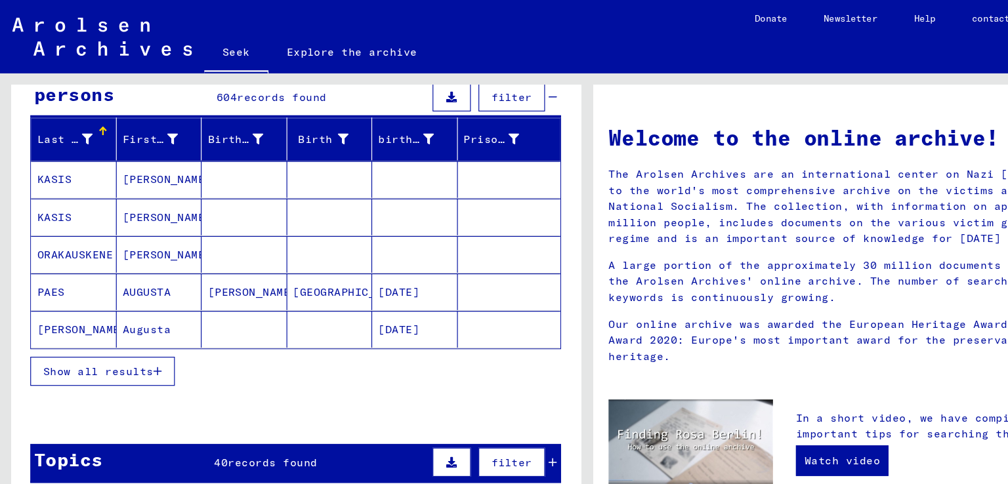
scroll to position [129, 0]
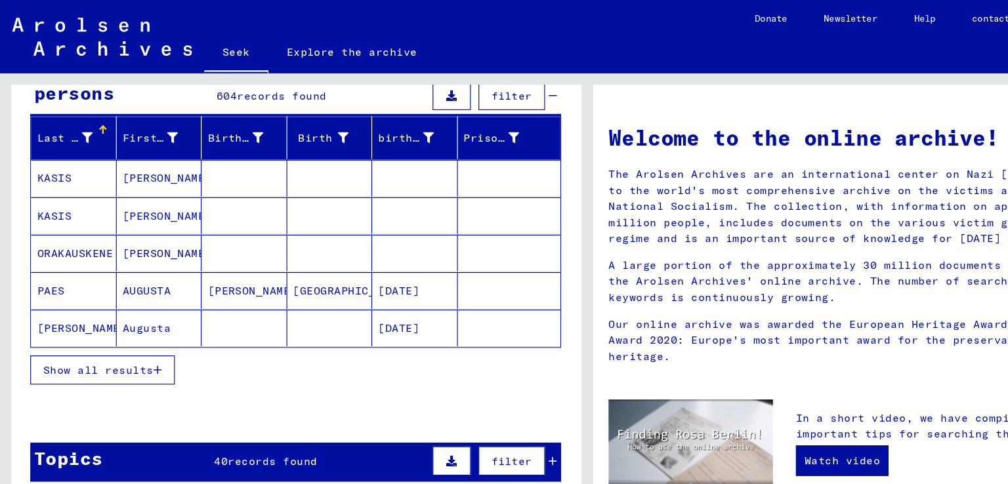
click at [136, 315] on button "Show all results" at bounding box center [88, 317] width 124 height 25
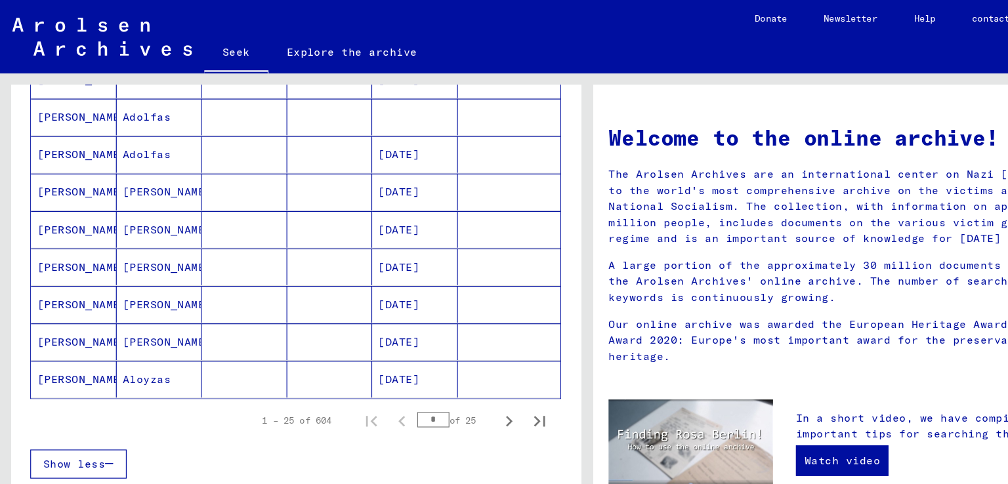
scroll to position [754, 0]
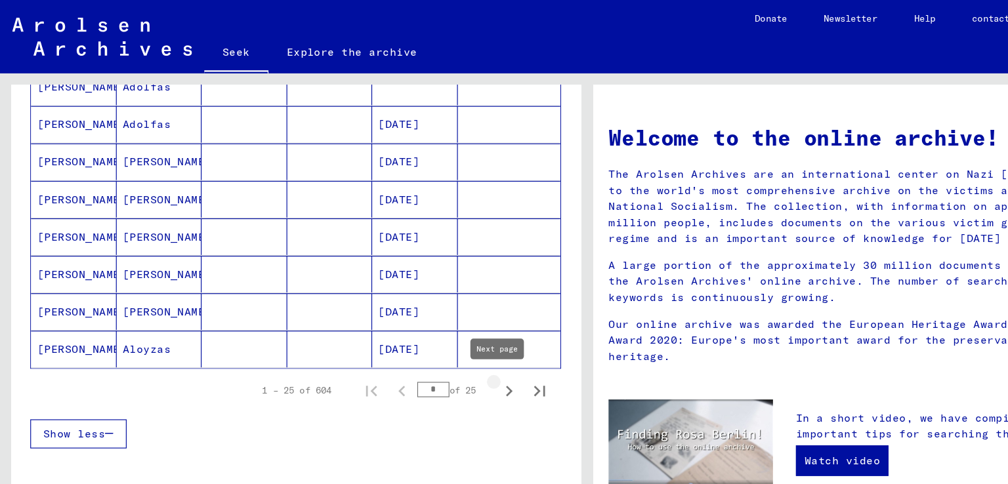
click at [428, 327] on icon "Next page" at bounding box center [437, 336] width 18 height 18
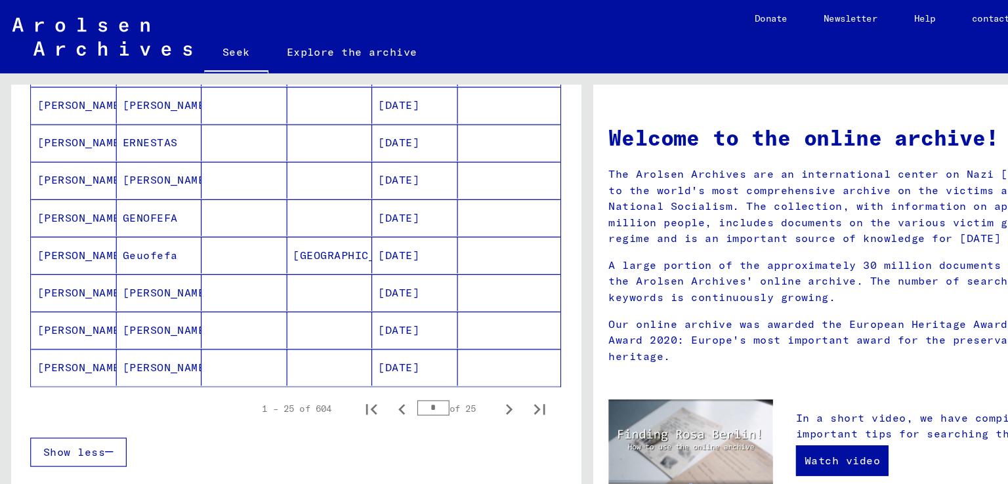
scroll to position [740, 0]
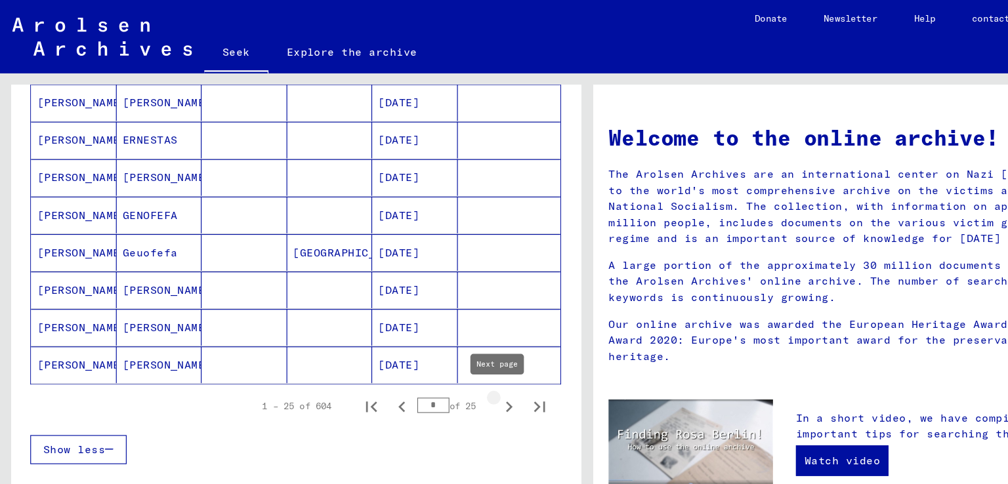
click at [428, 340] on icon "Next page" at bounding box center [437, 349] width 18 height 18
type input "*"
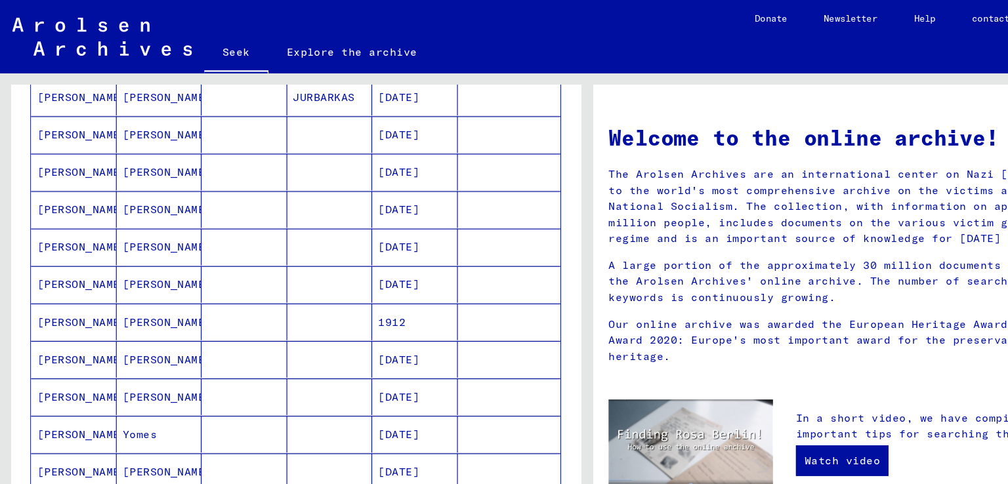
scroll to position [603, 0]
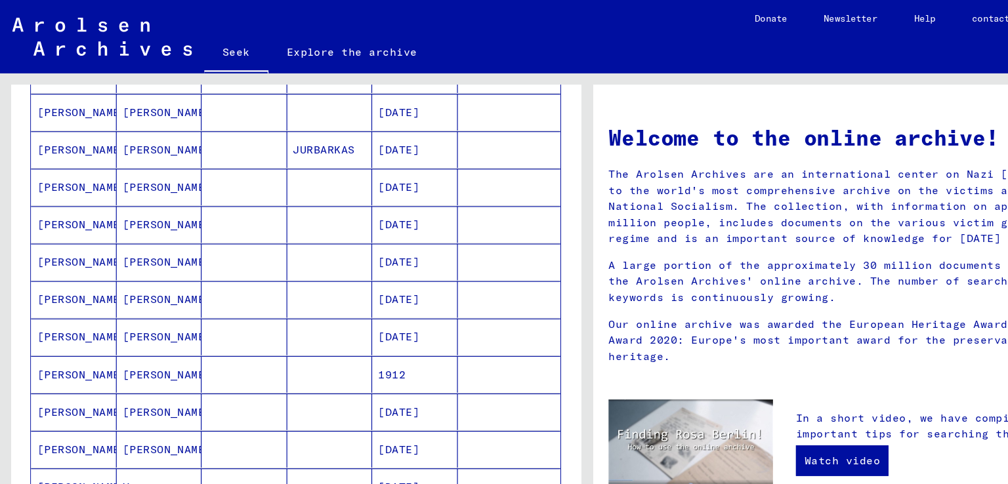
click at [56, 137] on mat-cell "[PERSON_NAME]" at bounding box center [64, 129] width 74 height 32
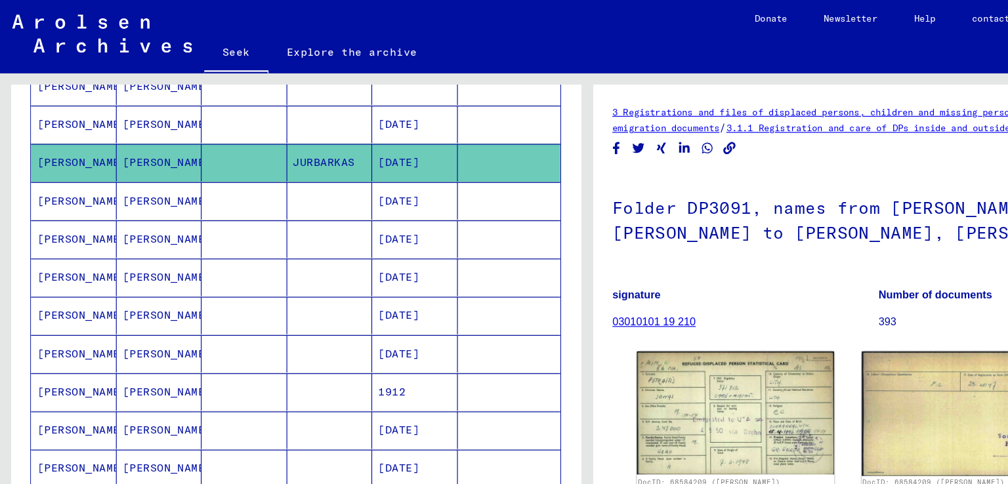
click at [614, 337] on img at bounding box center [631, 355] width 169 height 106
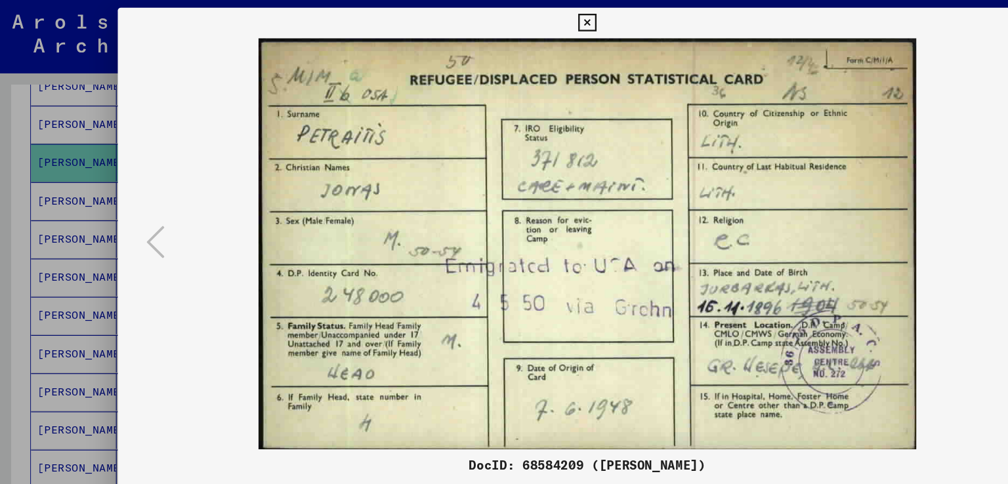
click at [0, 182] on div at bounding box center [504, 242] width 1008 height 484
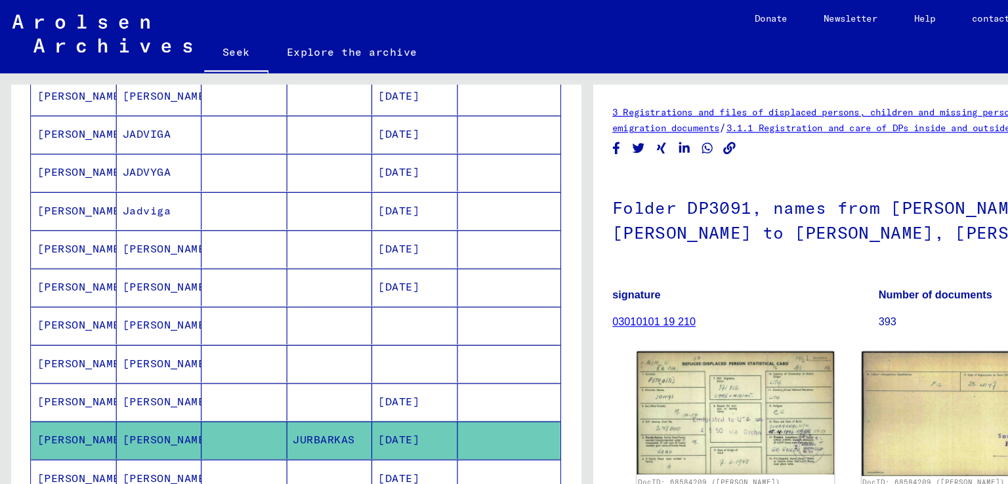
scroll to position [363, 0]
click at [283, 241] on mat-cell at bounding box center [284, 247] width 74 height 32
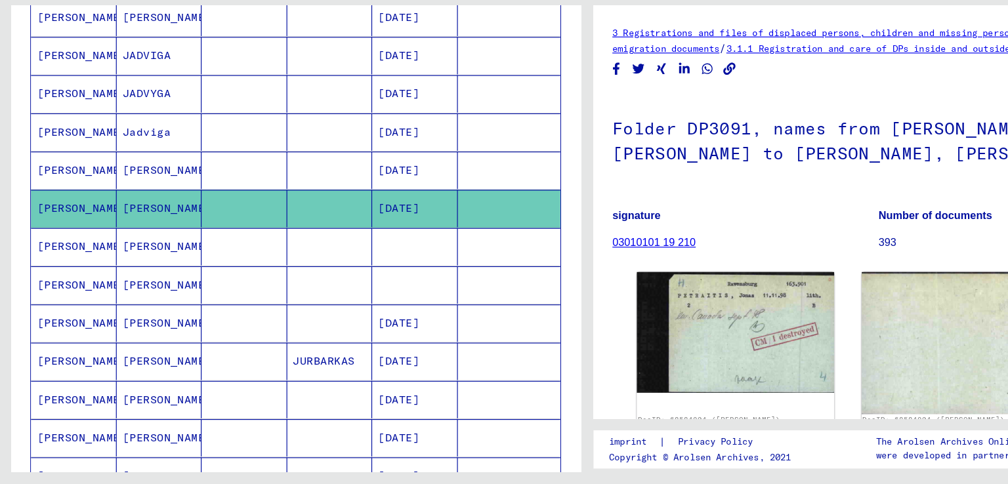
click at [607, 335] on img at bounding box center [631, 354] width 169 height 104
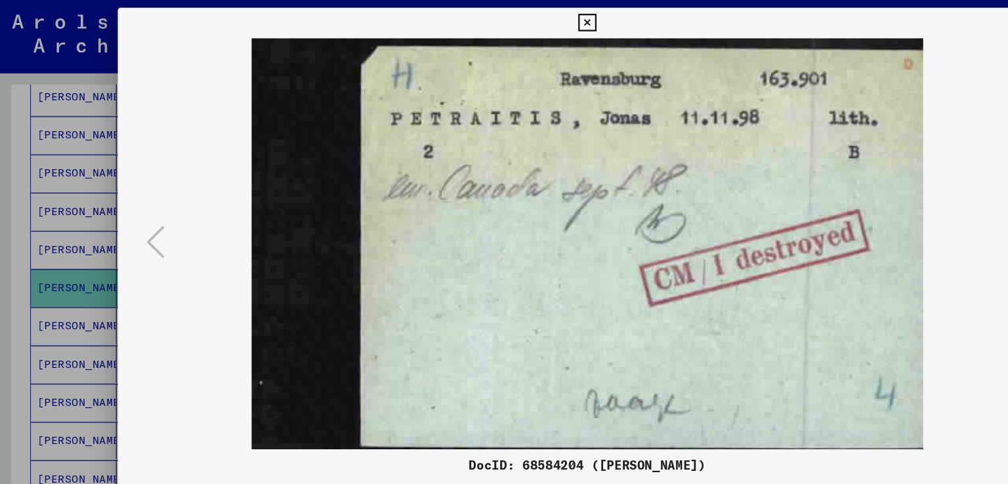
click at [76, 127] on div at bounding box center [504, 242] width 1008 height 484
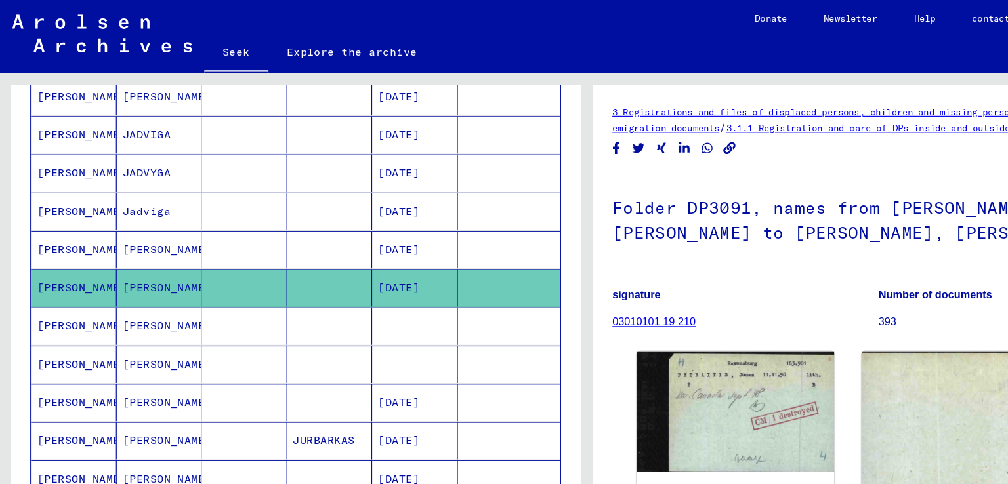
click at [119, 372] on font "[PERSON_NAME]" at bounding box center [144, 378] width 77 height 12
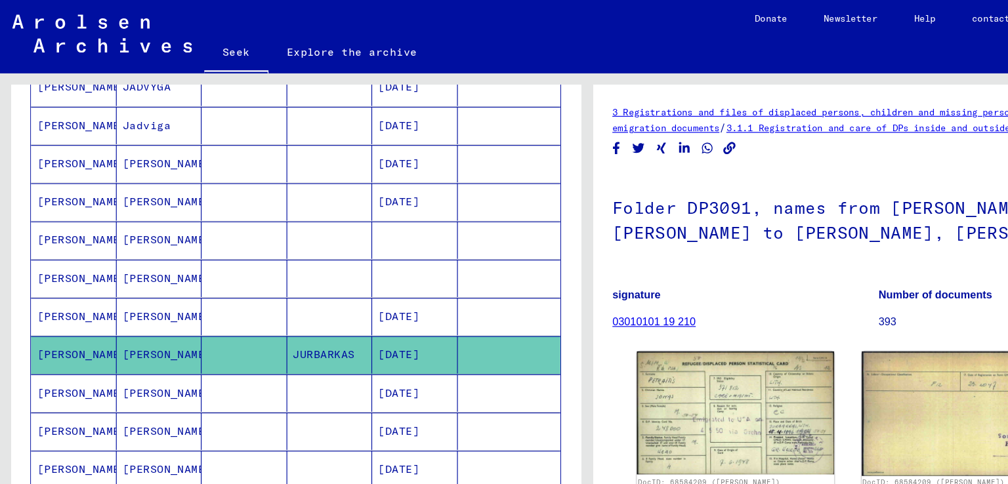
scroll to position [437, 0]
click at [591, 324] on img at bounding box center [631, 355] width 169 height 106
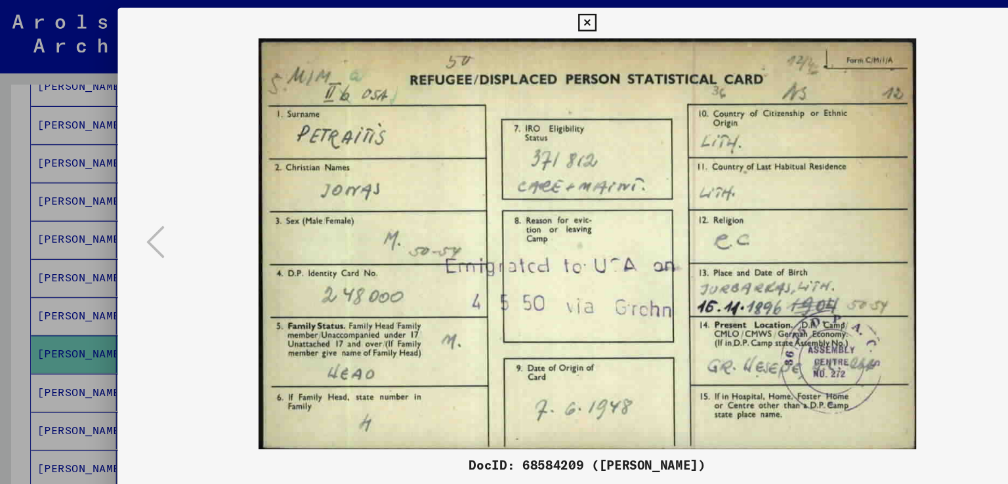
click at [0, 240] on div at bounding box center [504, 242] width 1008 height 484
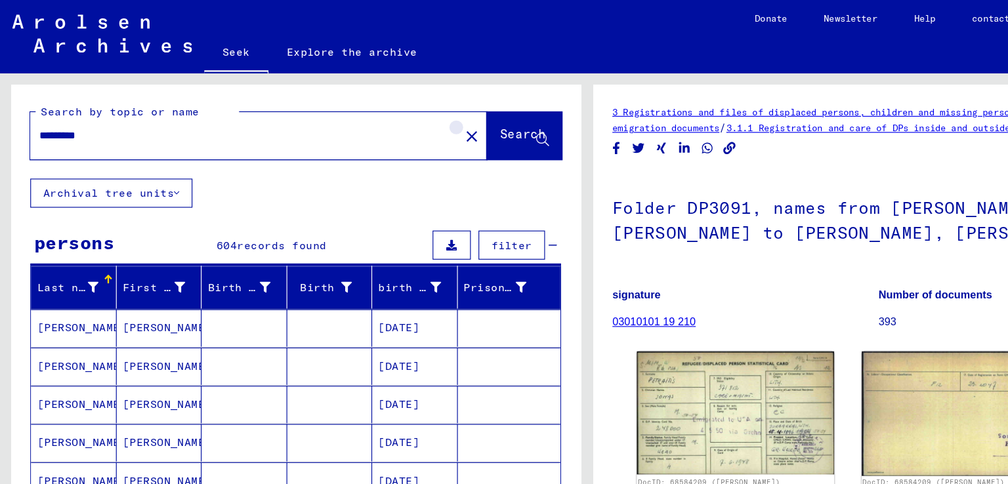
click at [397, 116] on mat-icon "close" at bounding box center [405, 118] width 16 height 16
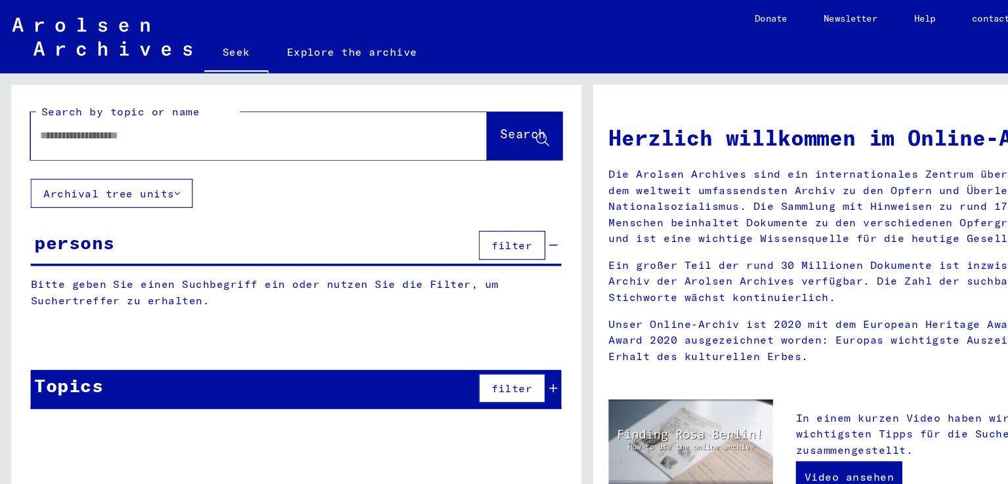
click at [324, 118] on input "text" at bounding box center [206, 117] width 345 height 14
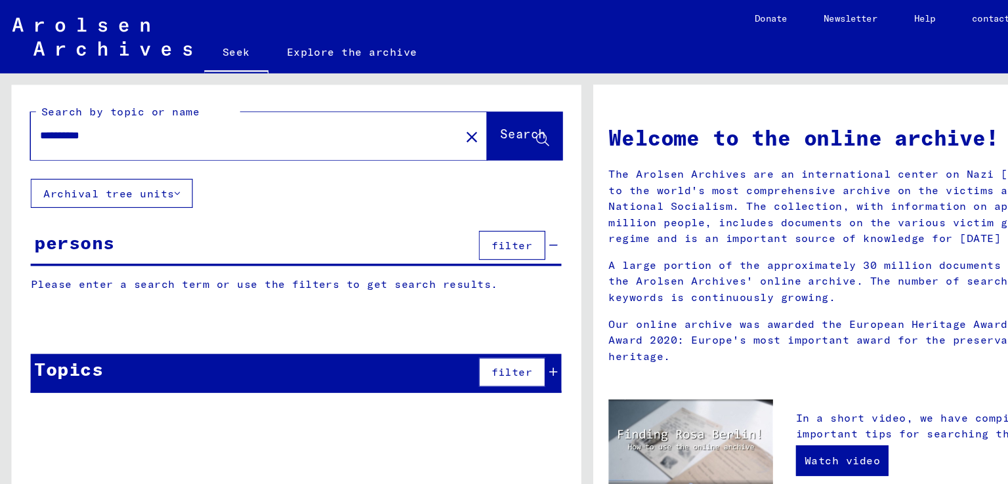
type input "**********"
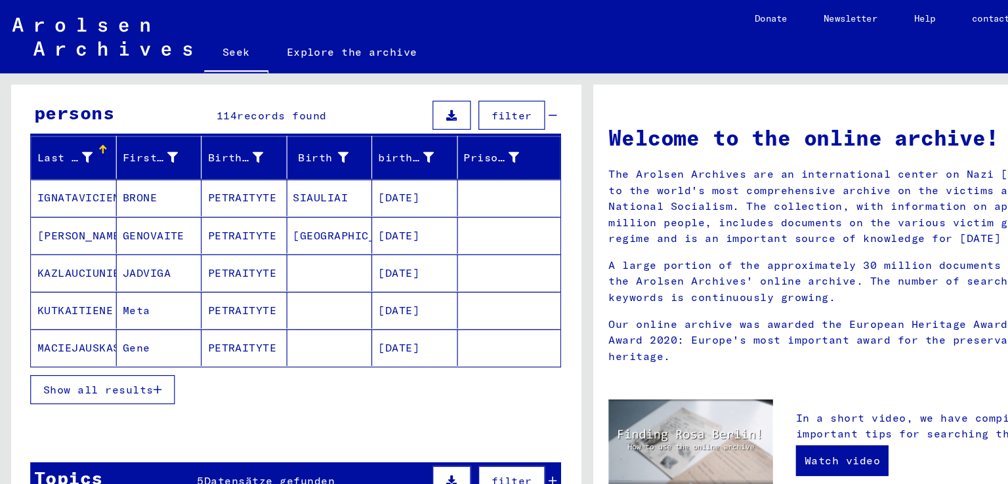
scroll to position [113, 0]
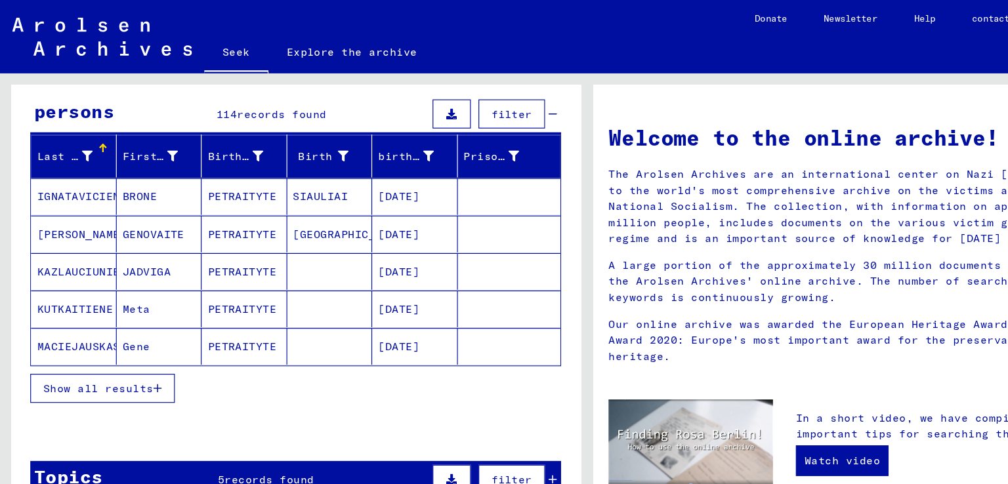
click at [119, 333] on font "Show all results" at bounding box center [84, 334] width 95 height 12
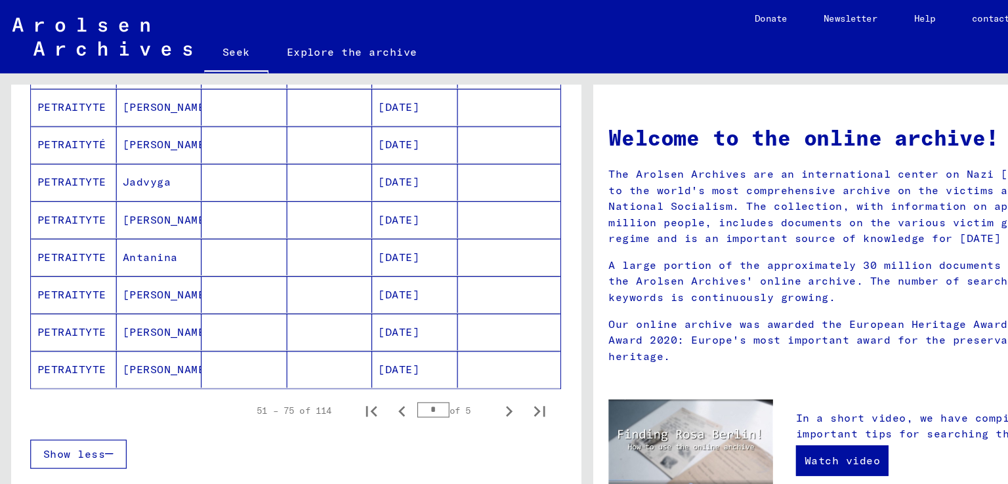
scroll to position [825, 0]
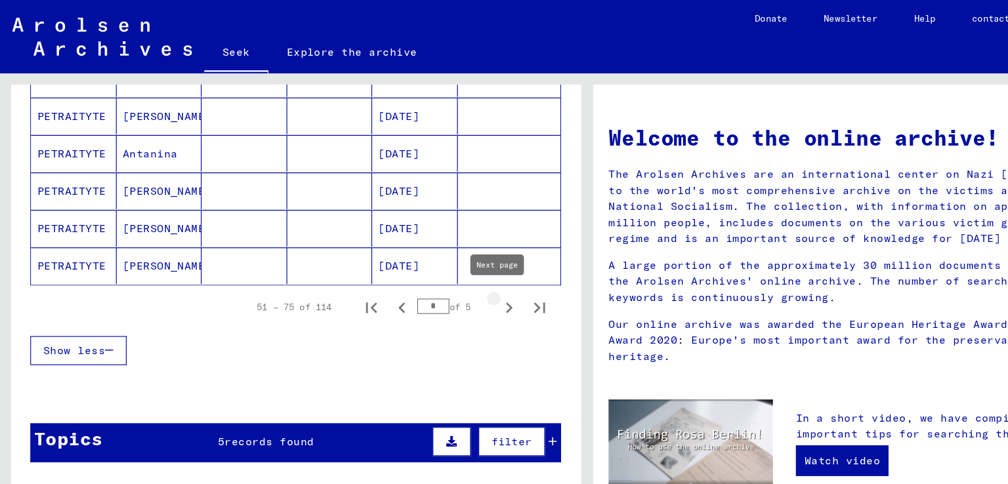
click at [429, 261] on icon "Next page" at bounding box center [437, 264] width 18 height 18
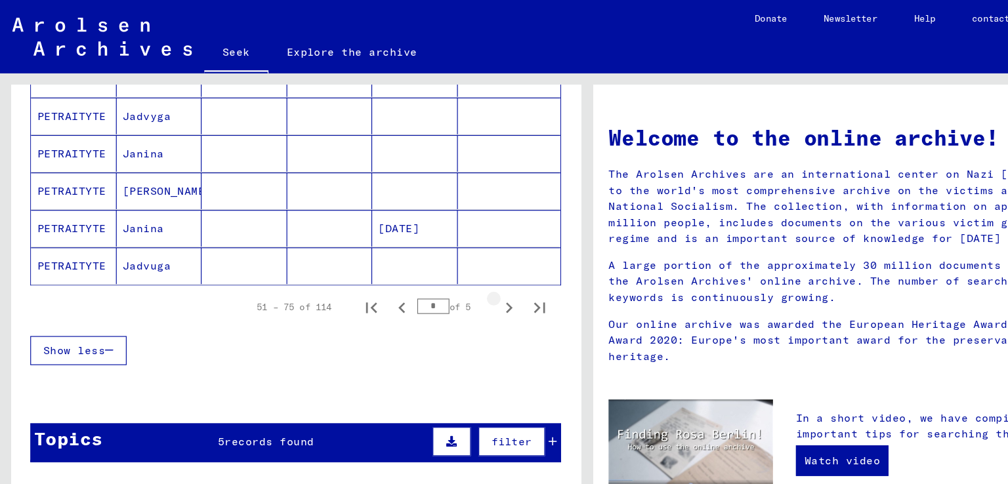
click at [429, 261] on icon "Next page" at bounding box center [437, 264] width 18 height 18
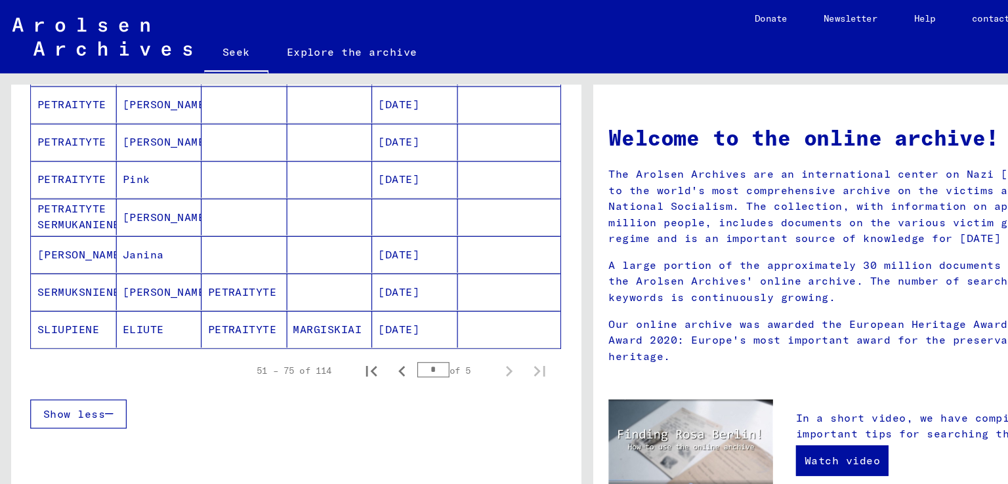
scroll to position [444, 0]
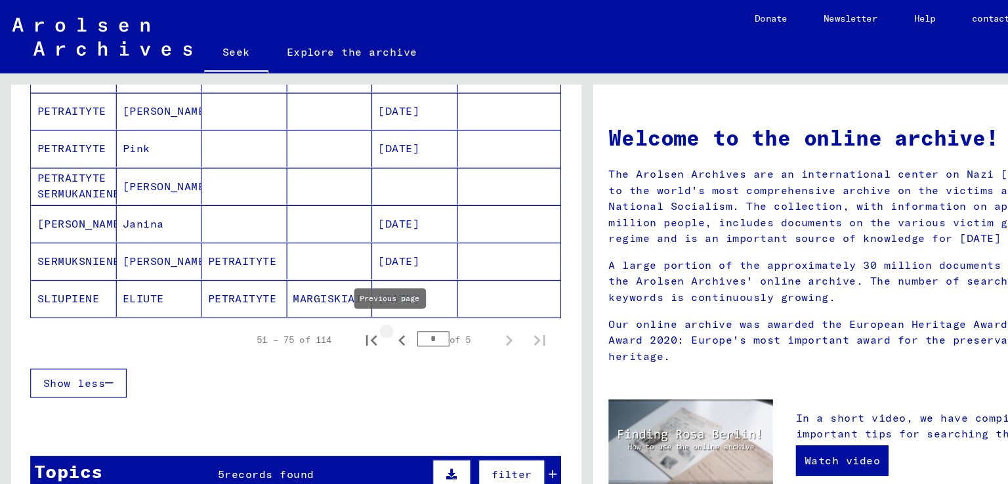
click at [338, 290] on icon "Previous page" at bounding box center [345, 292] width 18 height 18
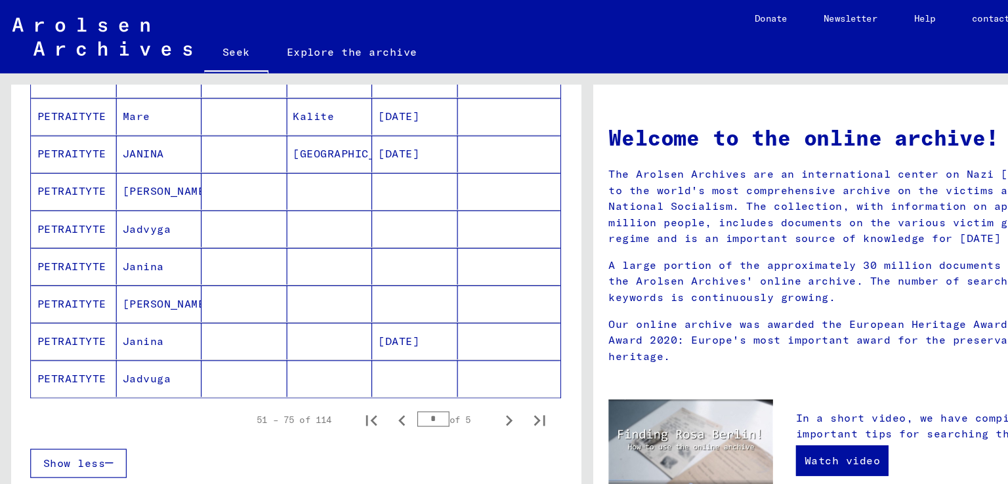
scroll to position [730, 0]
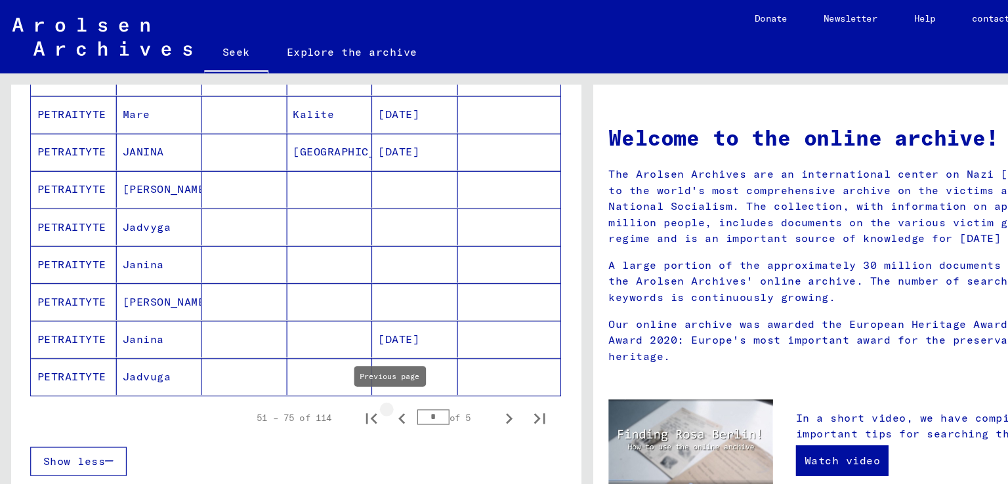
click at [336, 351] on icon "Previous page" at bounding box center [345, 360] width 18 height 18
type input "*"
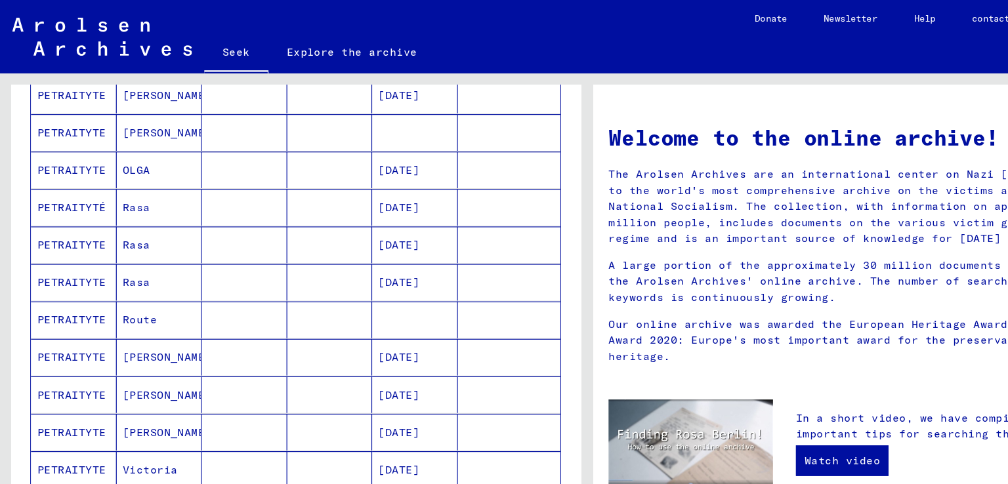
scroll to position [489, 0]
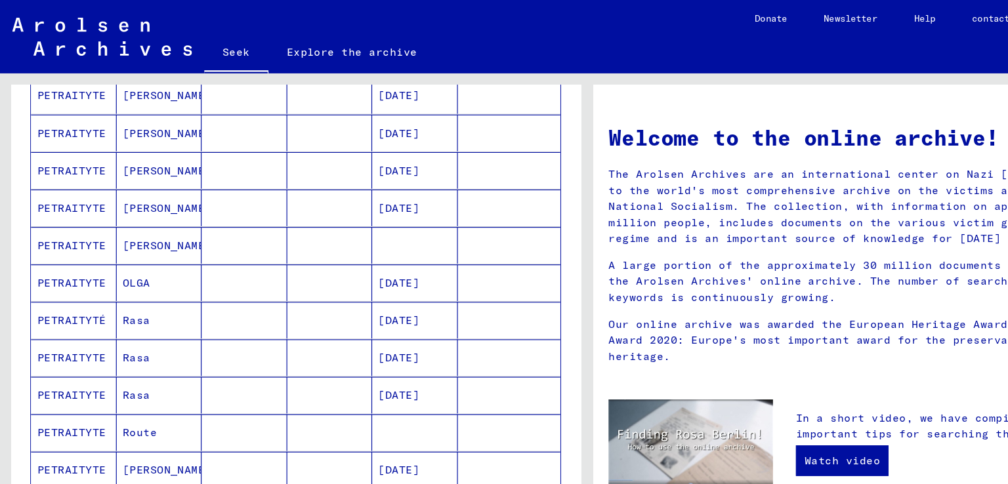
click at [93, 234] on mat-cell "PETRAITYTE" at bounding box center [64, 243] width 74 height 32
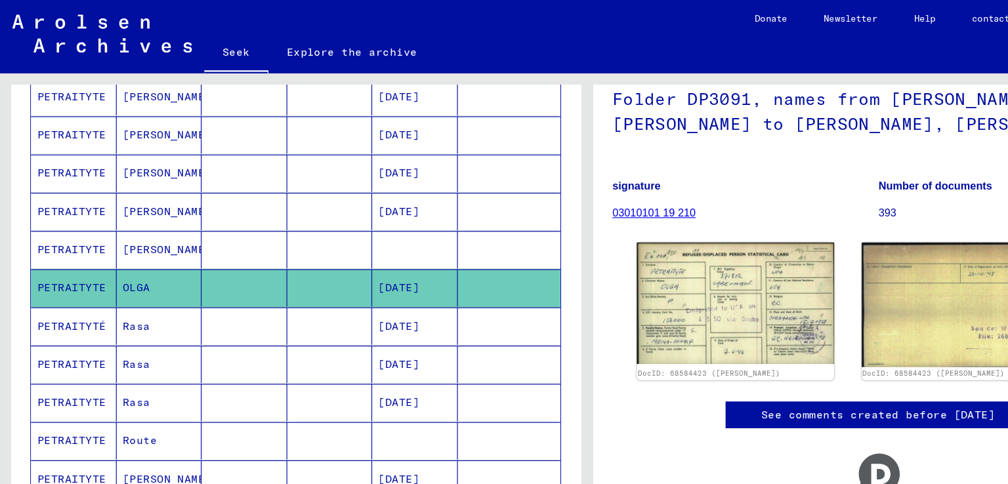
scroll to position [95, 0]
click at [652, 265] on img at bounding box center [631, 259] width 169 height 104
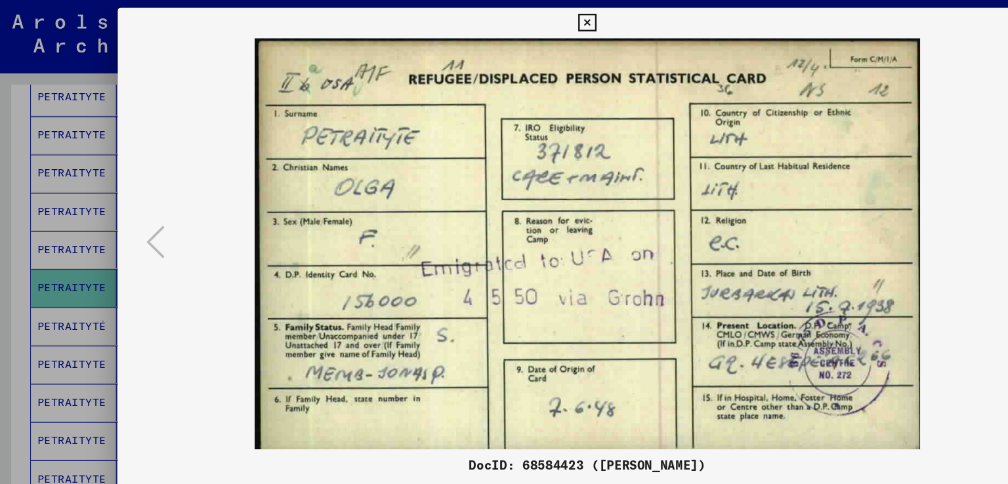
click at [0, 124] on div at bounding box center [504, 242] width 1008 height 484
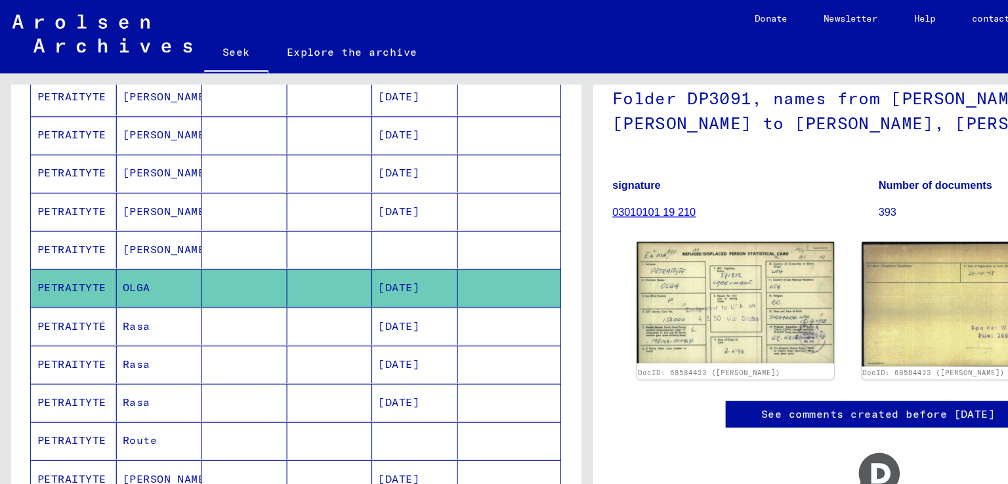
click at [353, 198] on mat-cell at bounding box center [357, 214] width 74 height 32
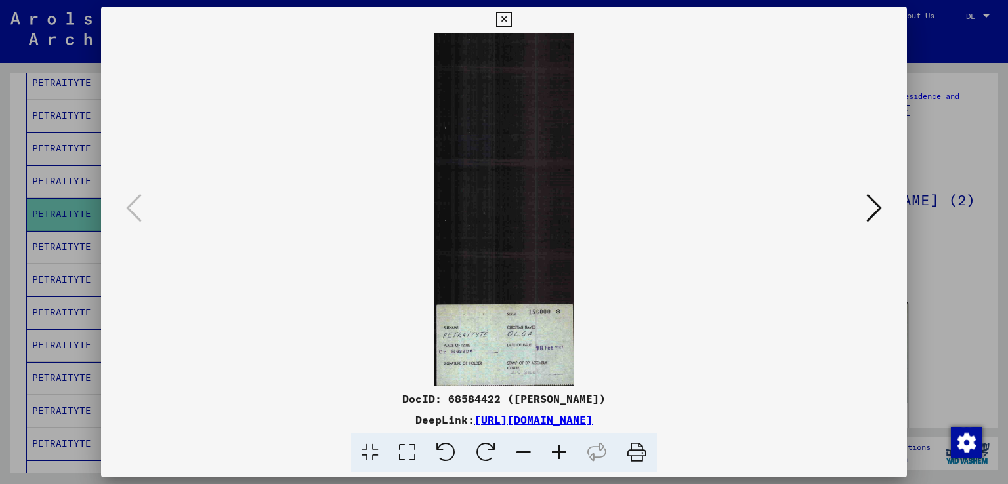
click at [845, 205] on img at bounding box center [504, 209] width 717 height 353
click at [863, 202] on button at bounding box center [875, 208] width 24 height 37
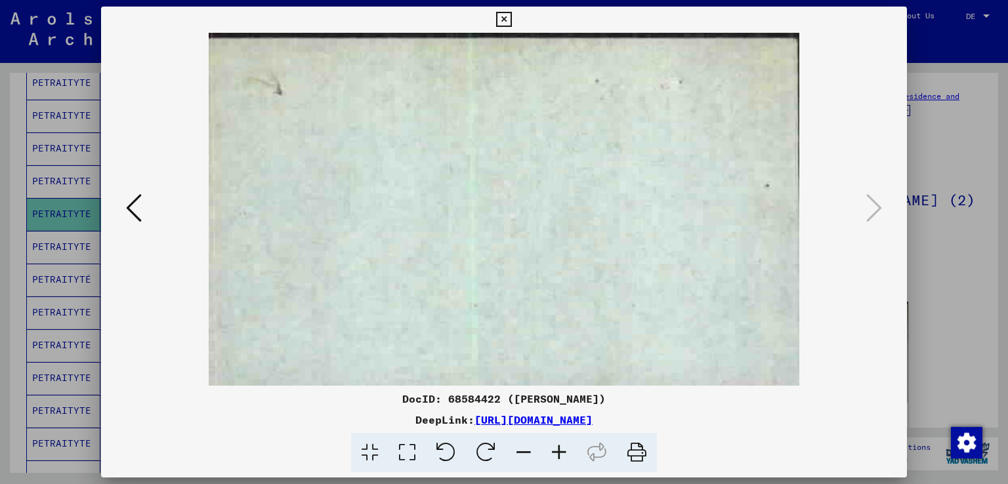
click at [131, 205] on icon at bounding box center [134, 208] width 16 height 32
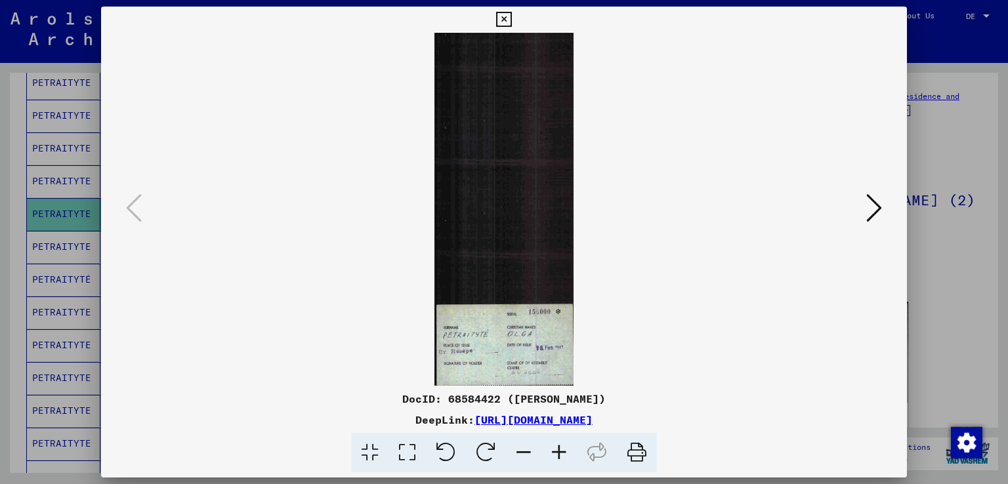
click at [0, 193] on div at bounding box center [504, 242] width 1008 height 484
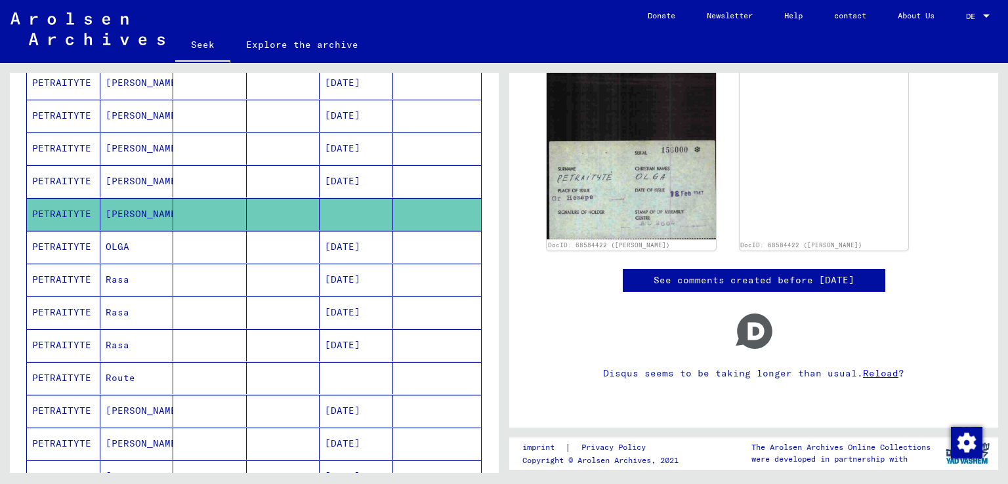
scroll to position [505, 0]
